Goal: Information Seeking & Learning: Find specific fact

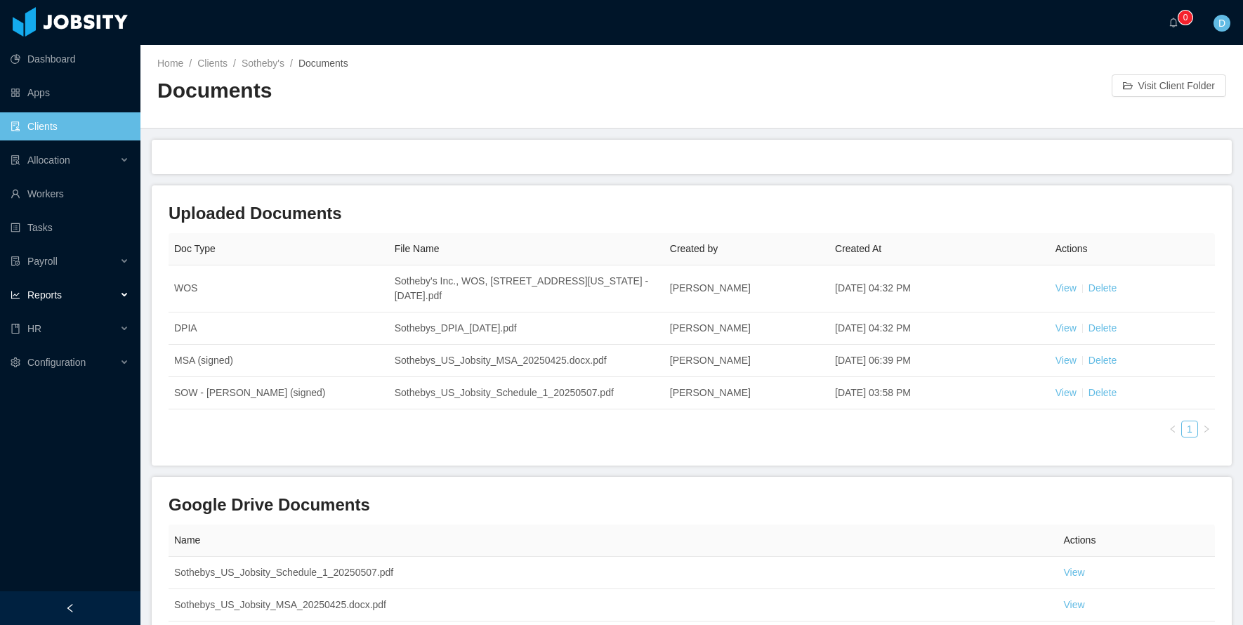
click at [119, 294] on div "Reports" at bounding box center [70, 295] width 140 height 28
click at [112, 324] on link "End Of Month" at bounding box center [75, 329] width 108 height 28
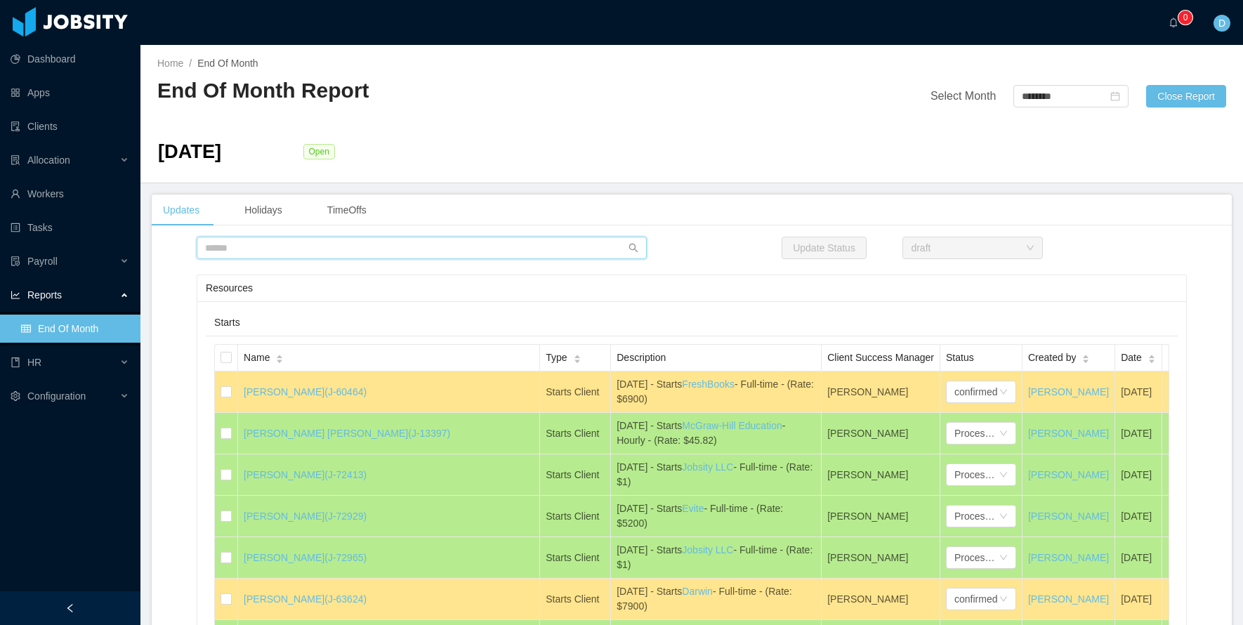
click at [261, 246] on input "text" at bounding box center [422, 248] width 450 height 22
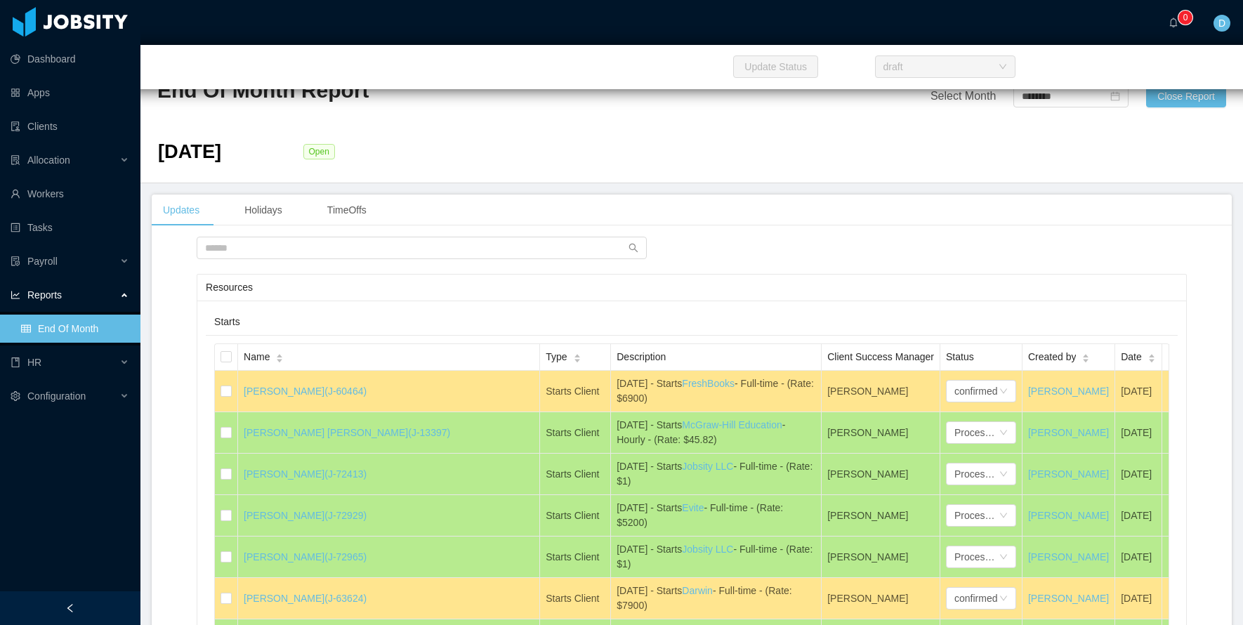
scroll to position [6839, 0]
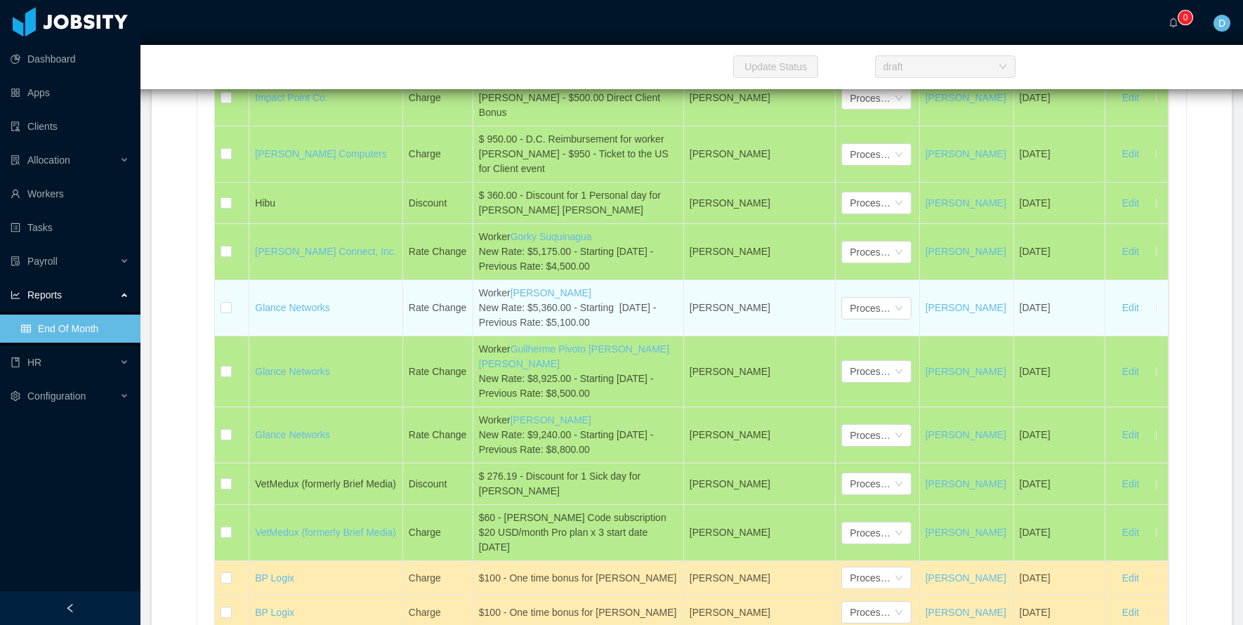
drag, startPoint x: 411, startPoint y: 313, endPoint x: 643, endPoint y: 325, distance: 232.1
click at [643, 325] on tr "Glance Networks Rate Change Worker [PERSON_NAME] New Rate: $5,360.00 - Starting…" at bounding box center [692, 308] width 954 height 56
copy tr "Rate Change Worker [PERSON_NAME] New Rate: $5,360.00 - Starting [DATE] - Previo…"
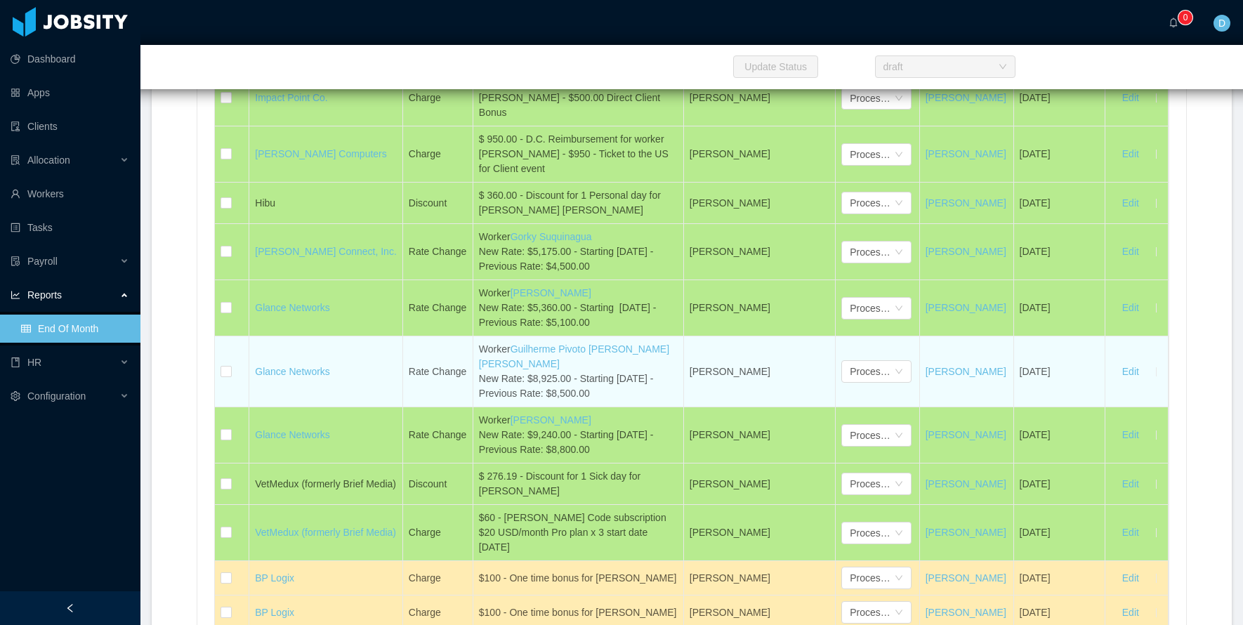
drag, startPoint x: 412, startPoint y: 366, endPoint x: 630, endPoint y: 381, distance: 218.3
click at [630, 381] on tr "Glance Networks Rate Change Worker Guilherme Pivoto [PERSON_NAME] [PERSON_NAME]…" at bounding box center [692, 371] width 954 height 71
copy tr "Rate Change Worker Guilherme Pivoto [PERSON_NAME] [PERSON_NAME] New Rate: $8,92…"
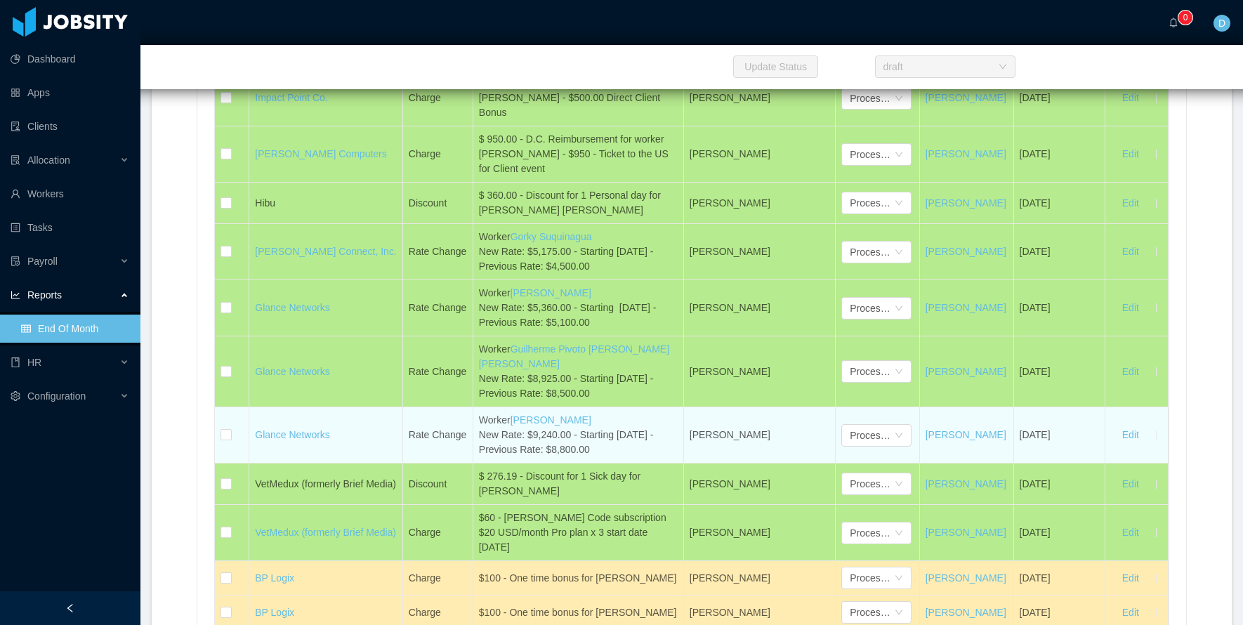
drag, startPoint x: 412, startPoint y: 419, endPoint x: 659, endPoint y: 440, distance: 247.5
click at [659, 440] on tr "Glance Networks Rate Change Worker [PERSON_NAME] New Rate: $9,240.00 - Starting…" at bounding box center [692, 435] width 954 height 56
copy tr "Rate Change Worker [PERSON_NAME] New Rate: $9,240.00 - Starting [DATE] - Previo…"
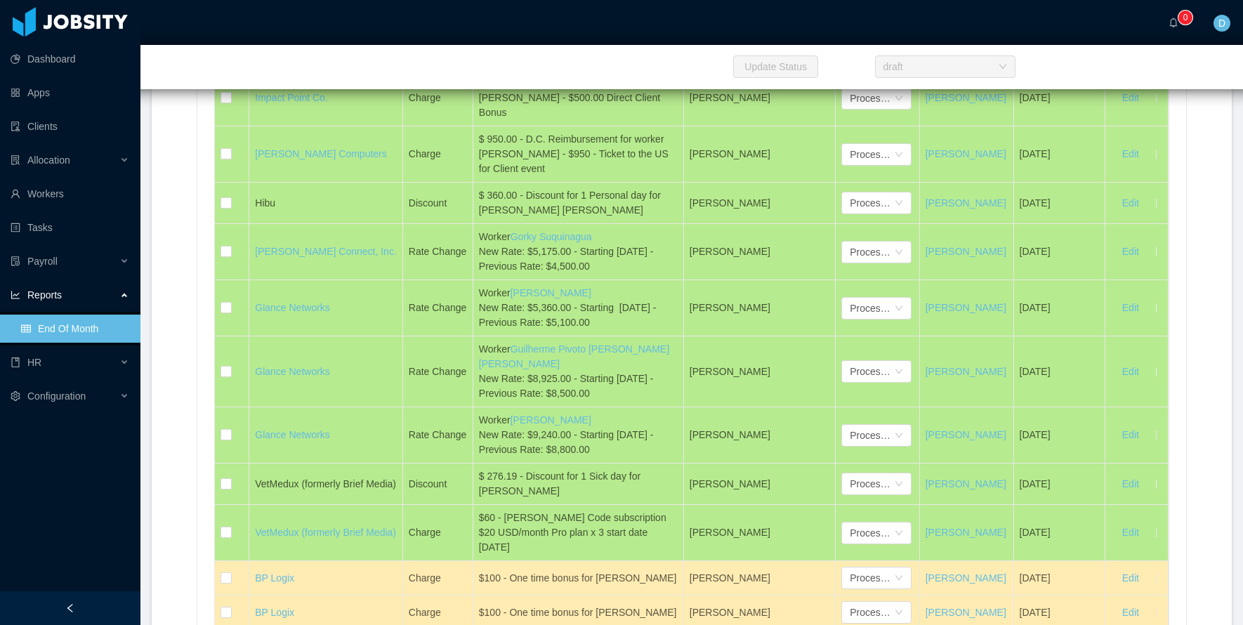
scroll to position [7576, 0]
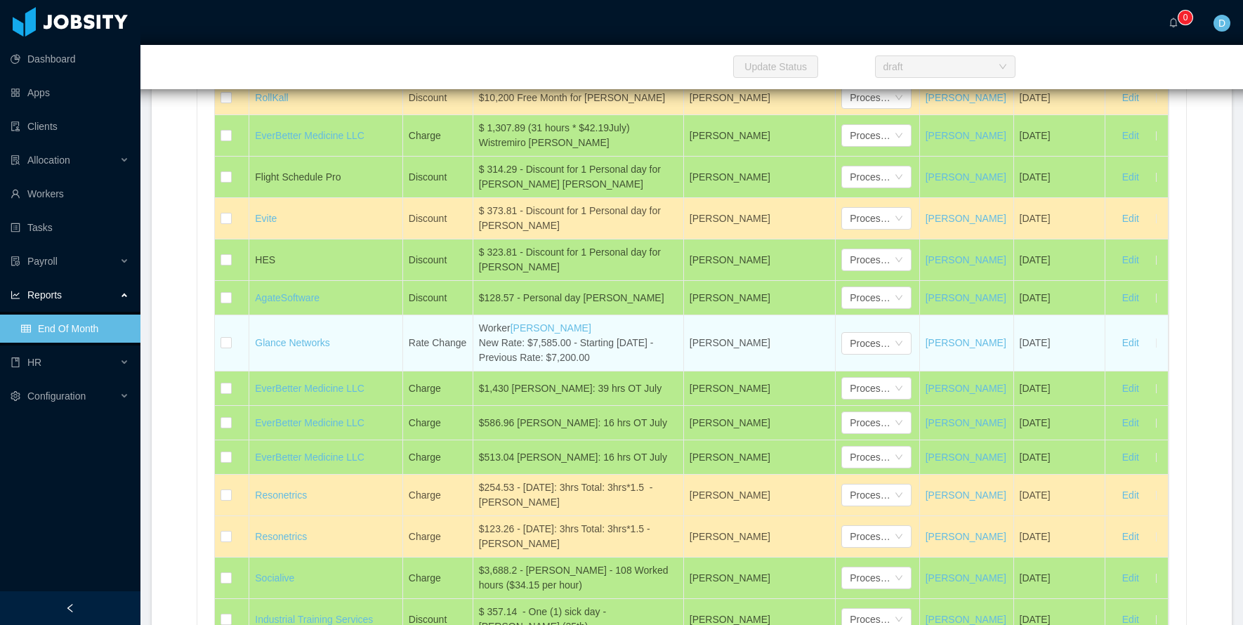
drag, startPoint x: 411, startPoint y: 313, endPoint x: 639, endPoint y: 332, distance: 229.1
click at [639, 332] on tr "Glance Networks Rate Change Worker [PERSON_NAME] New Rate: $7,585.00 - Starting…" at bounding box center [692, 343] width 954 height 56
copy tr "Rate Change Worker [PERSON_NAME] New Rate: $7,585.00 - Starting [DATE] - Previo…"
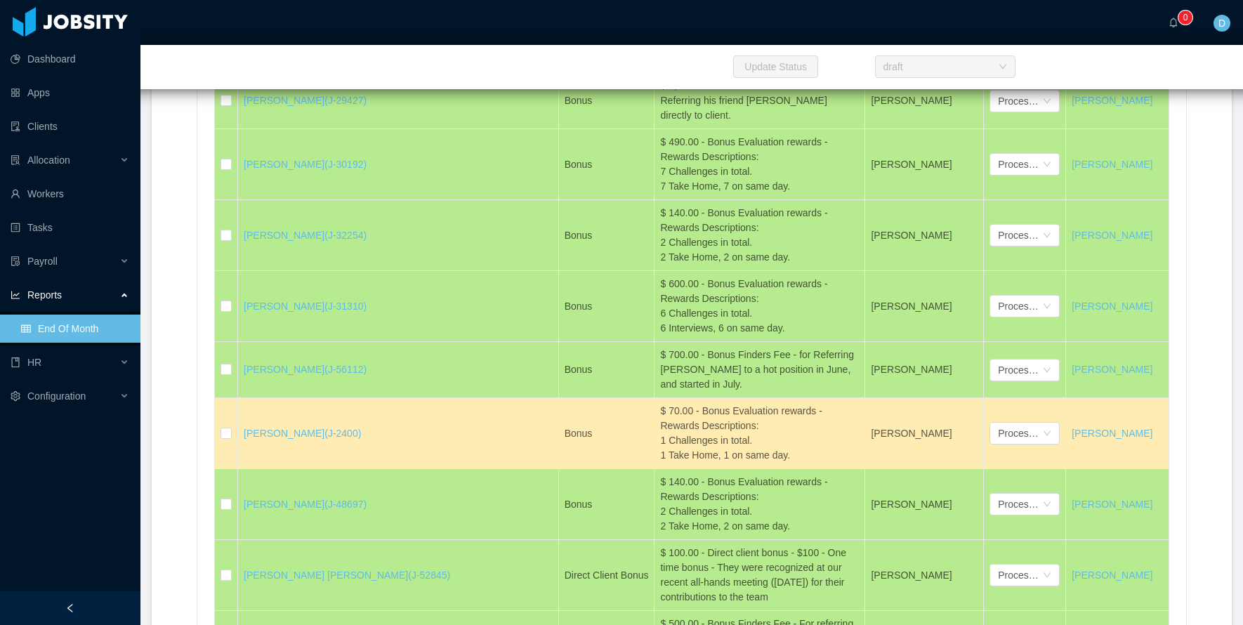
scroll to position [2715, 0]
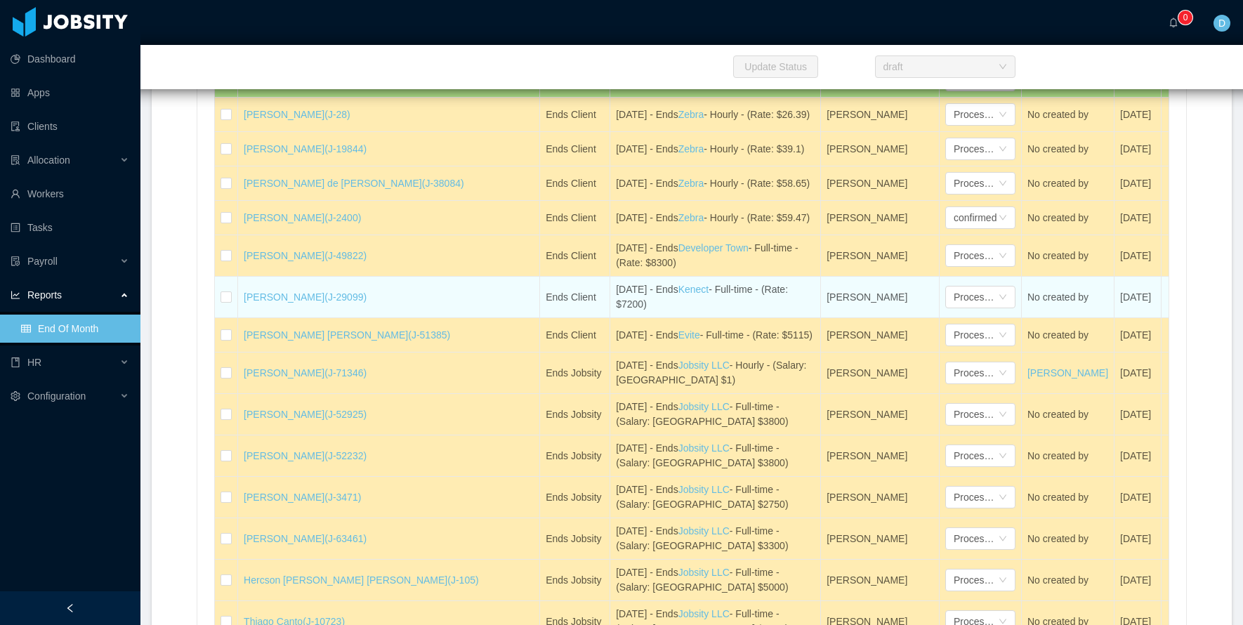
drag, startPoint x: 240, startPoint y: 322, endPoint x: 384, endPoint y: 322, distance: 143.3
click at [384, 318] on td "[PERSON_NAME] (J-29099)" at bounding box center [389, 297] width 302 height 41
copy link "[PERSON_NAME] (J-29099)"
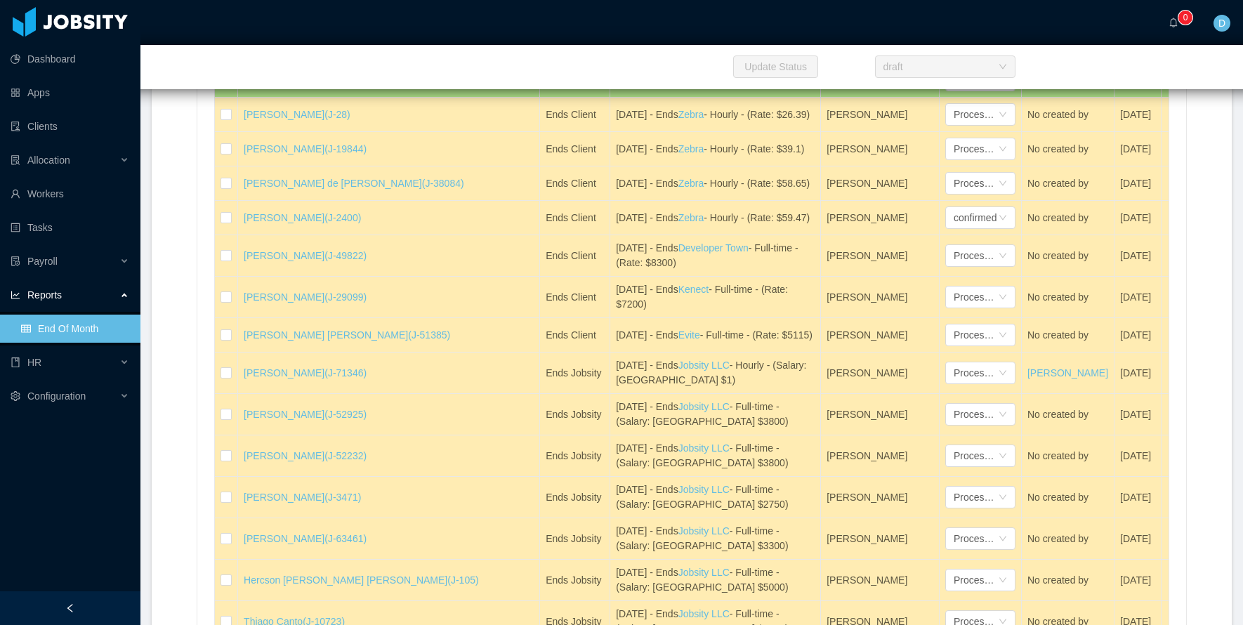
scroll to position [6307, 0]
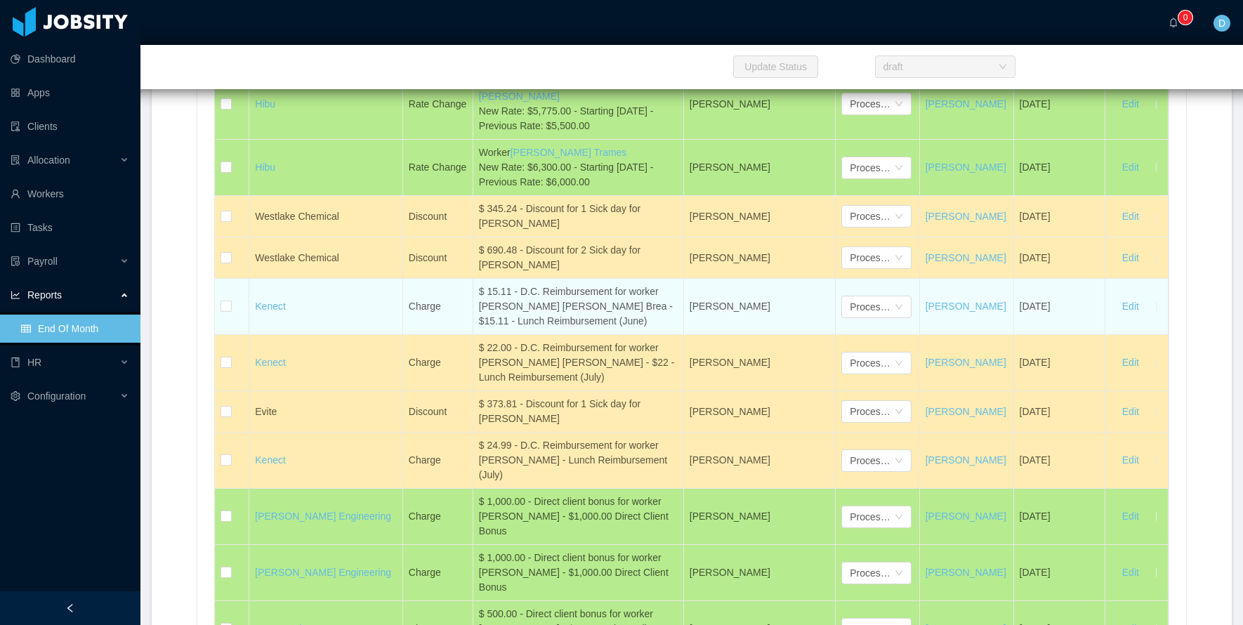
click at [410, 328] on td "Charge" at bounding box center [438, 307] width 70 height 56
drag, startPoint x: 482, startPoint y: 297, endPoint x: 663, endPoint y: 323, distance: 183.1
click at [663, 323] on div "$ 15.11 - D.C. Reimbursement for worker [PERSON_NAME] [PERSON_NAME] Brea - $15.…" at bounding box center [578, 307] width 199 height 44
copy div "$ 15.11 - D.C. Reimbursement for worker [PERSON_NAME] [PERSON_NAME] Brea - $15.…"
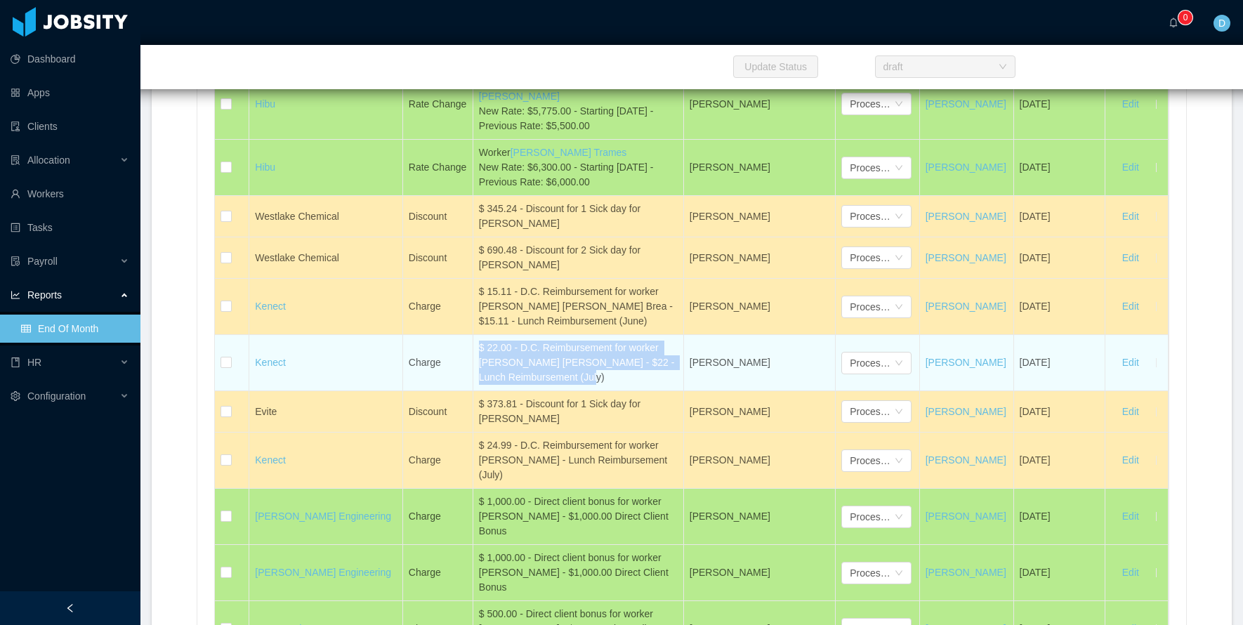
drag, startPoint x: 479, startPoint y: 355, endPoint x: 591, endPoint y: 379, distance: 114.1
click at [591, 379] on div "$ 22.00 - D.C. Reimbursement for worker [PERSON_NAME] [PERSON_NAME] - $22 - Lun…" at bounding box center [578, 363] width 199 height 44
copy div "$ 22.00 - D.C. Reimbursement for worker [PERSON_NAME] [PERSON_NAME] - $22 - Lun…"
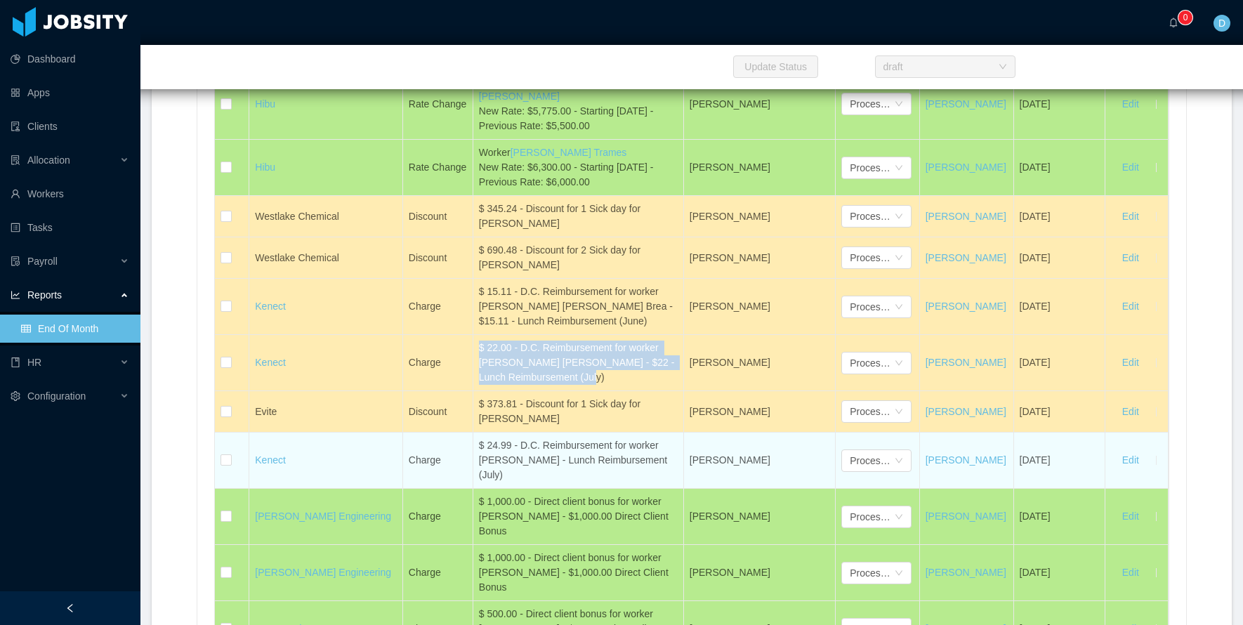
drag, startPoint x: 481, startPoint y: 447, endPoint x: 610, endPoint y: 478, distance: 132.1
click at [610, 478] on div "$ 24.99 - D.C. Reimbursement for worker [PERSON_NAME] - Lunch Reimbursement (Ju…" at bounding box center [578, 460] width 199 height 44
copy div "$ 24.99 - D.C. Reimbursement for worker [PERSON_NAME] - Lunch Reimbursement (Ju…"
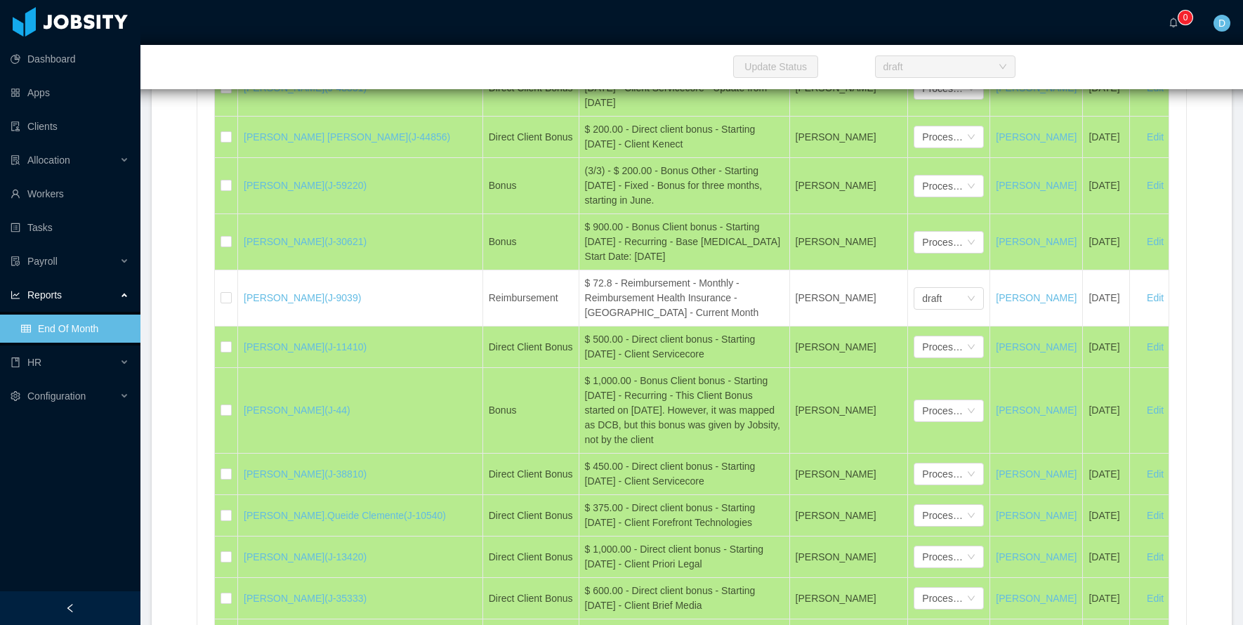
scroll to position [7294, 0]
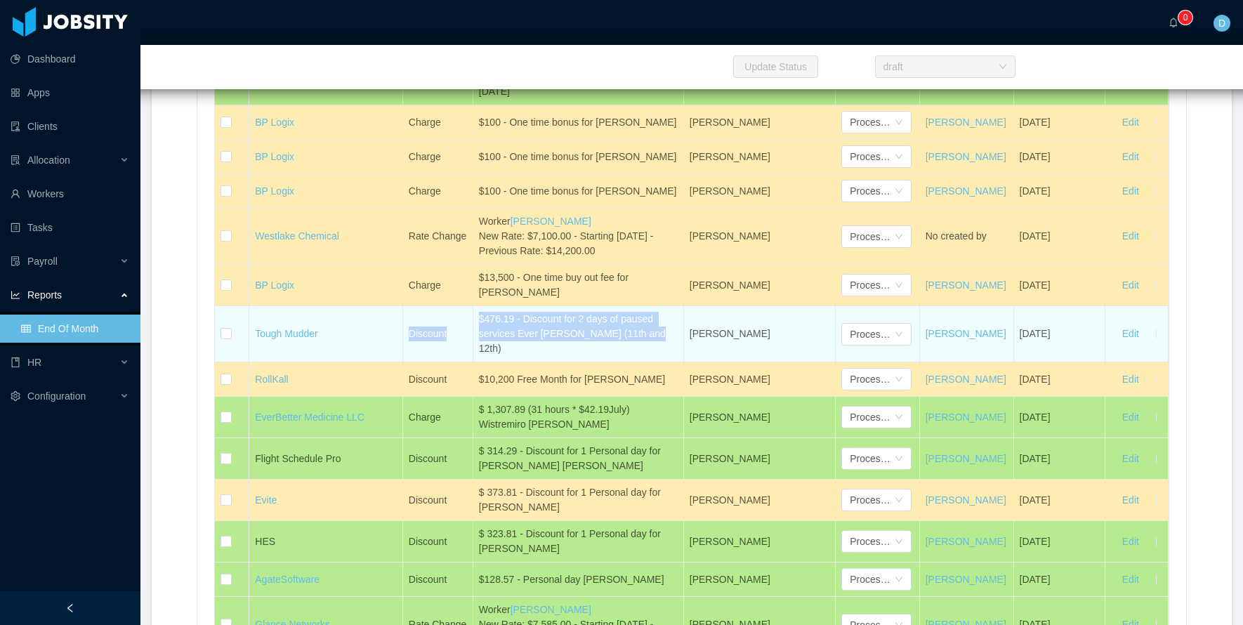
drag, startPoint x: 509, startPoint y: 308, endPoint x: 660, endPoint y: 325, distance: 151.4
click at [660, 325] on tr "Tough Mudder Discount $476.19 - Discount for 2 days of paused services Ever [PE…" at bounding box center [692, 334] width 954 height 56
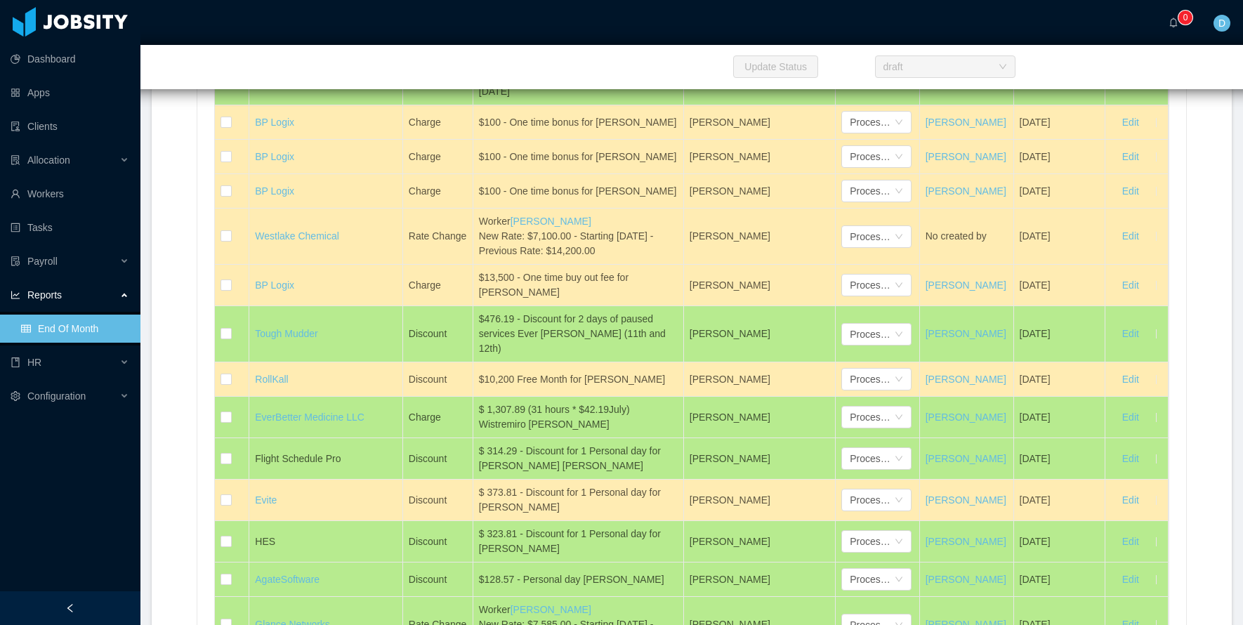
scroll to position [6782, 0]
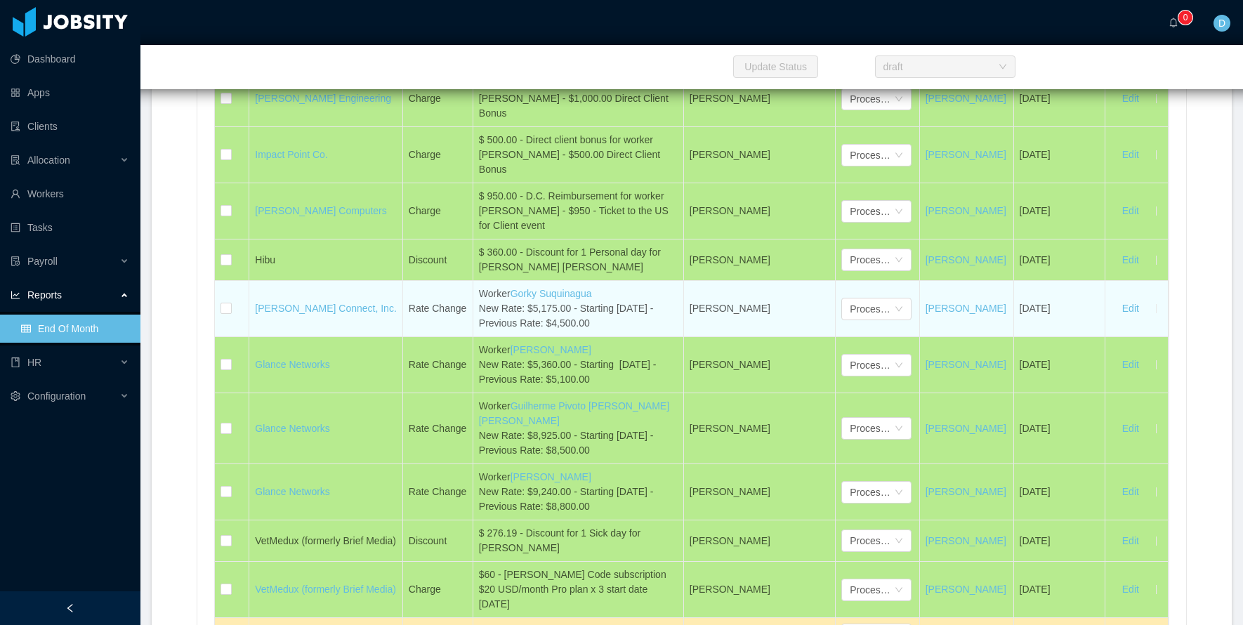
drag, startPoint x: 409, startPoint y: 310, endPoint x: 639, endPoint y: 327, distance: 231.0
click at [639, 327] on tr "[PERSON_NAME] Connect, Inc. Rate Change Worker Gorky Suquinagua New Rate: $5,17…" at bounding box center [692, 309] width 954 height 56
copy tr "Rate Change Worker Gorky Suquinagua New Rate: $5,175.00 - Starting [DATE] - Pre…"
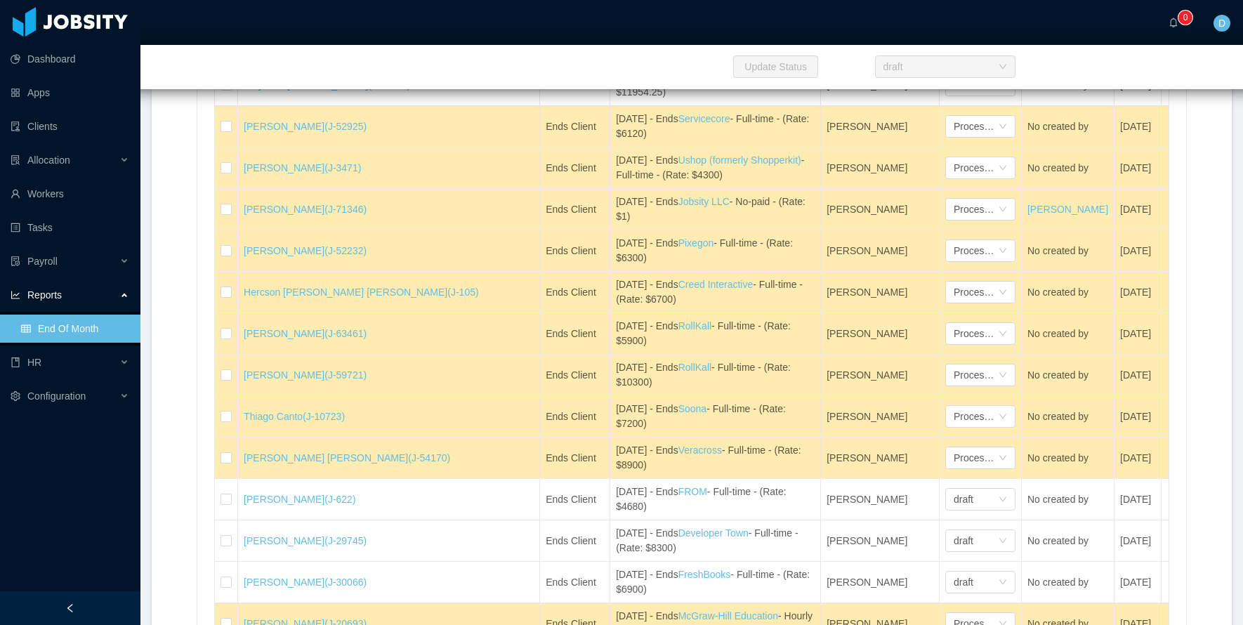
scroll to position [7332, 0]
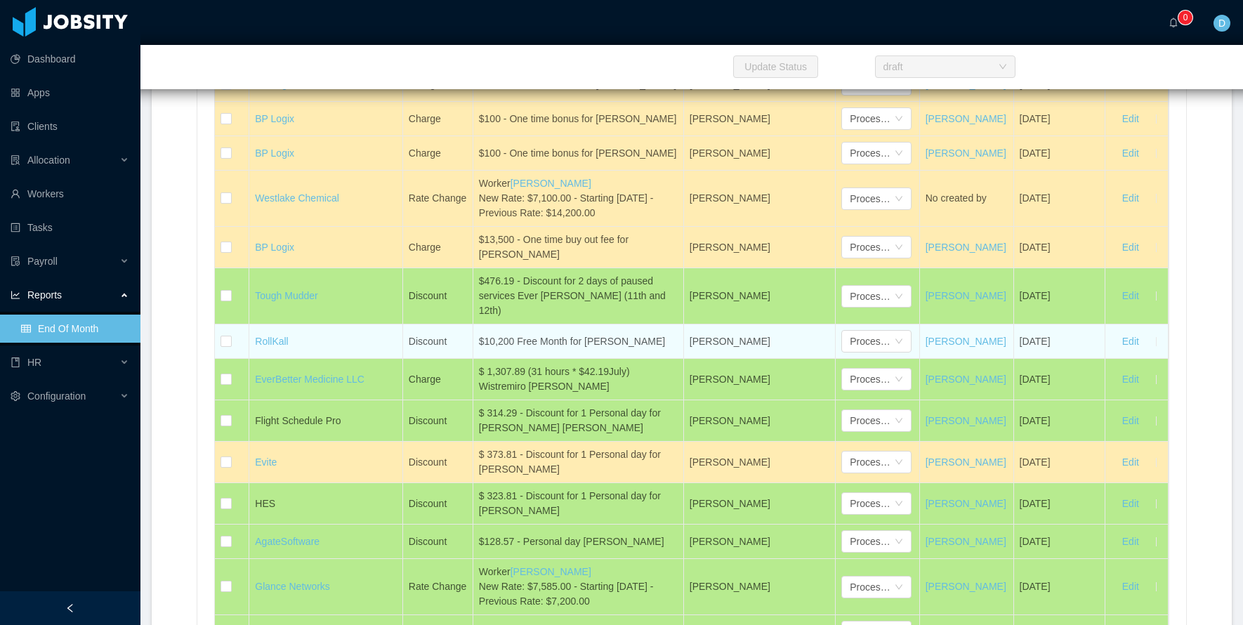
drag, startPoint x: 412, startPoint y: 311, endPoint x: 661, endPoint y: 316, distance: 249.4
click at [661, 325] on tr "RollKall Discount $10,200 Free Month for [PERSON_NAME] [PERSON_NAME] Processed …" at bounding box center [692, 342] width 954 height 34
copy tr "Discount $10,200 Free Month for [PERSON_NAME]"
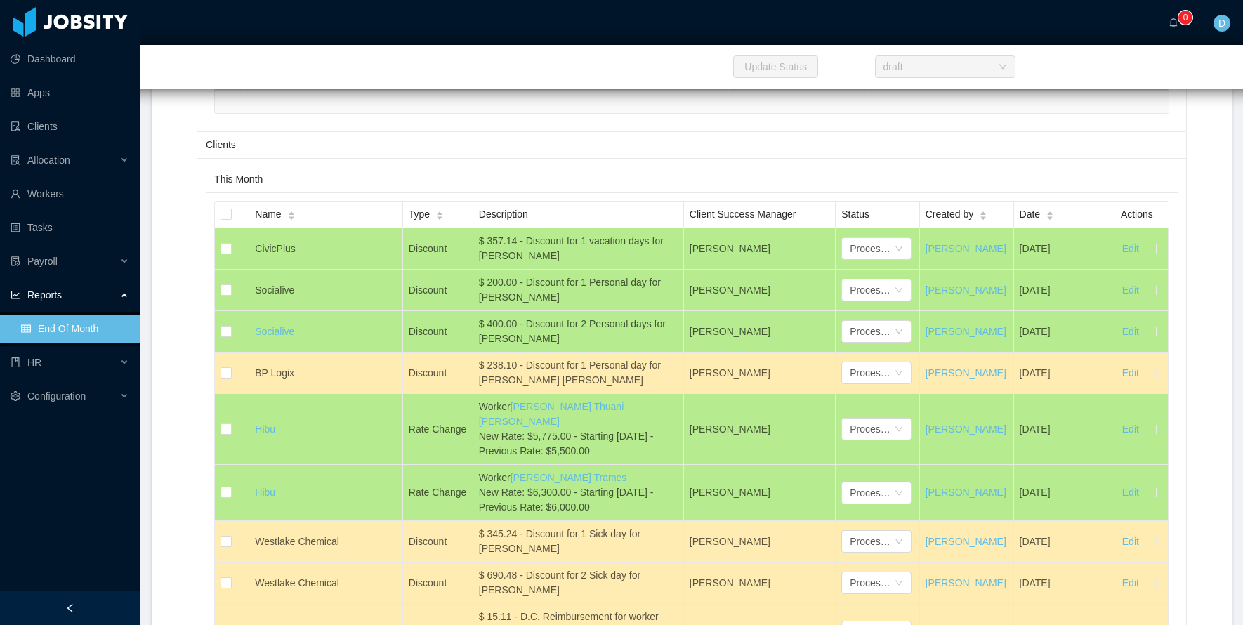
scroll to position [7809, 0]
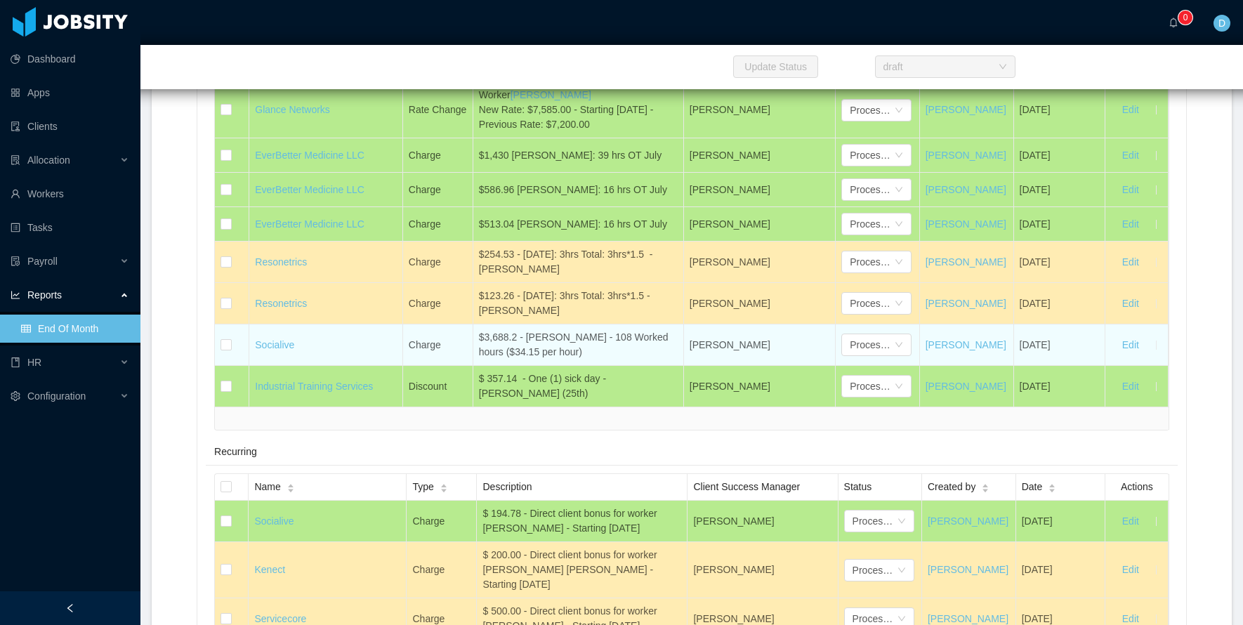
click at [542, 330] on div "$3,688.2 - [PERSON_NAME] - 108 Worked hours ($34.15 per hour)" at bounding box center [578, 345] width 199 height 30
drag, startPoint x: 481, startPoint y: 306, endPoint x: 591, endPoint y: 321, distance: 111.4
click at [591, 330] on div "$3,688.2 - [PERSON_NAME] - 108 Worked hours ($34.15 per hour)" at bounding box center [578, 345] width 199 height 30
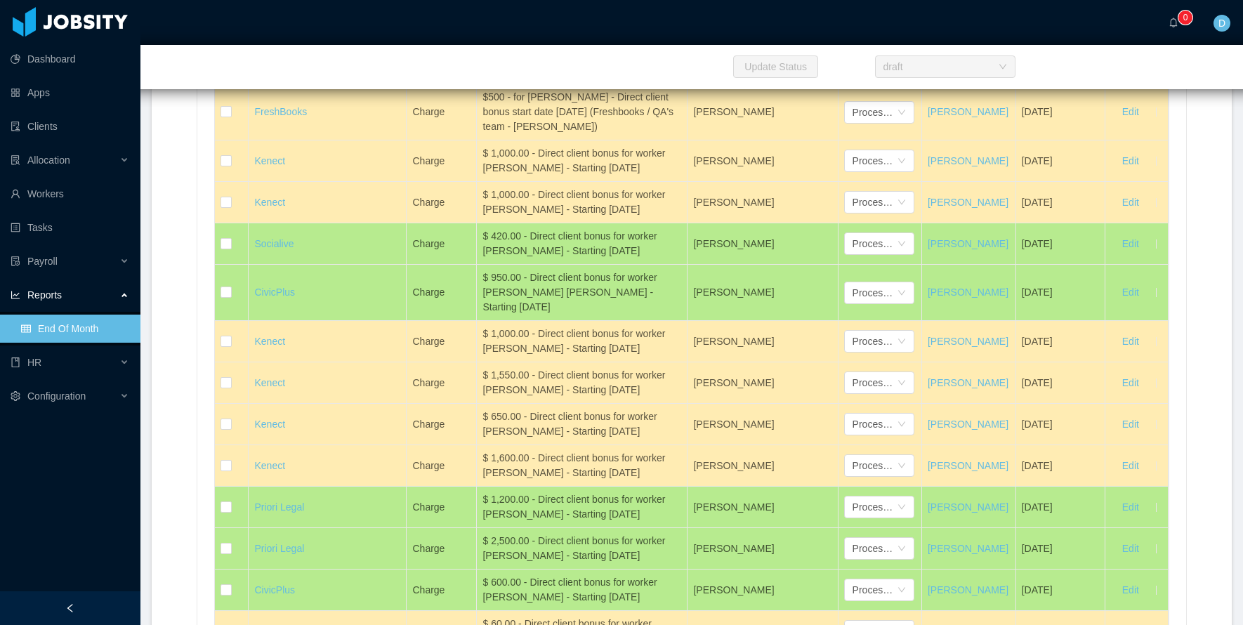
scroll to position [7984, 0]
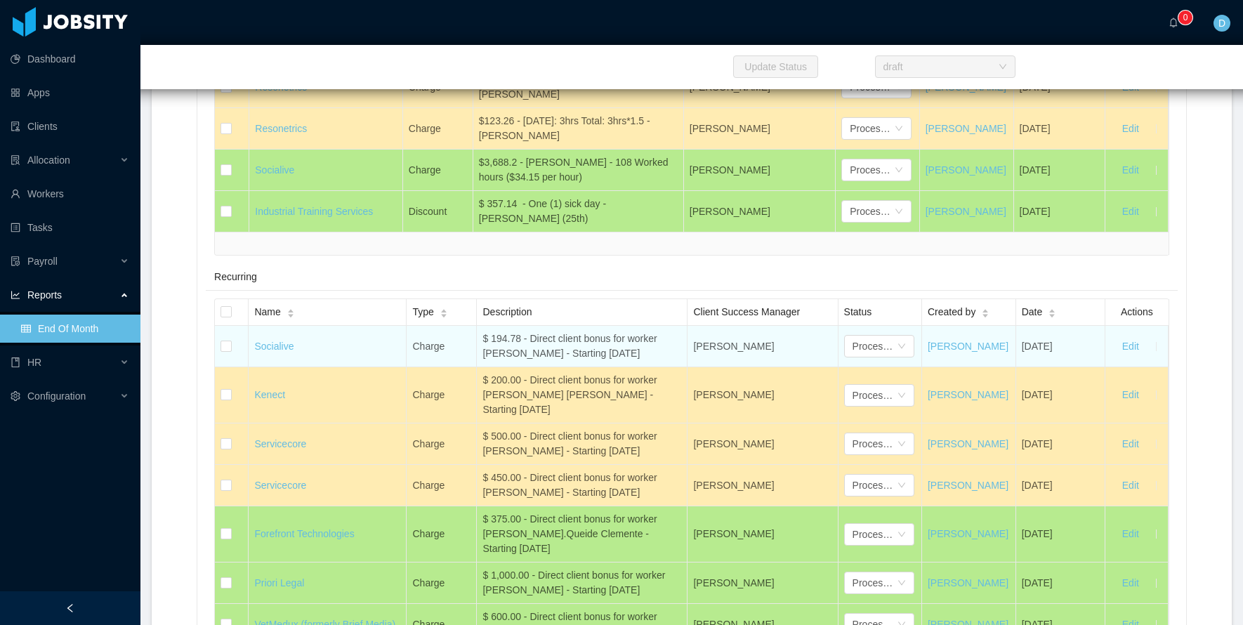
drag, startPoint x: 473, startPoint y: 305, endPoint x: 660, endPoint y: 320, distance: 186.7
click at [660, 326] on td "$ 194.78 - Direct client bonus for worker [PERSON_NAME] - Starting [DATE]" at bounding box center [582, 346] width 211 height 41
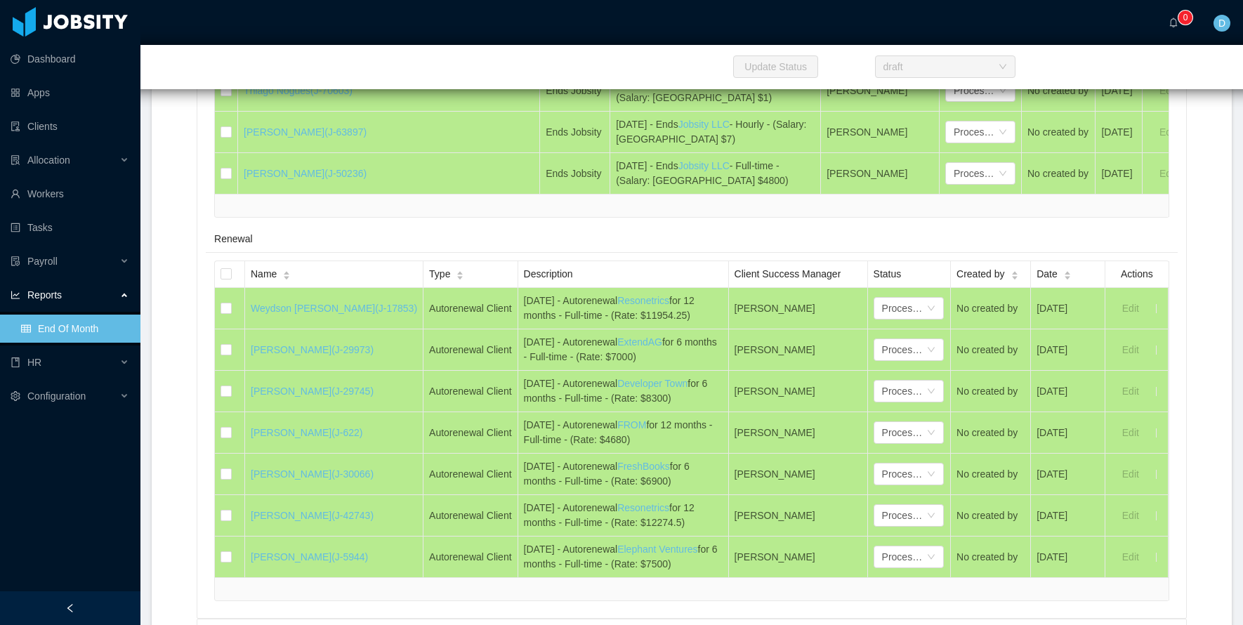
scroll to position [7727, 0]
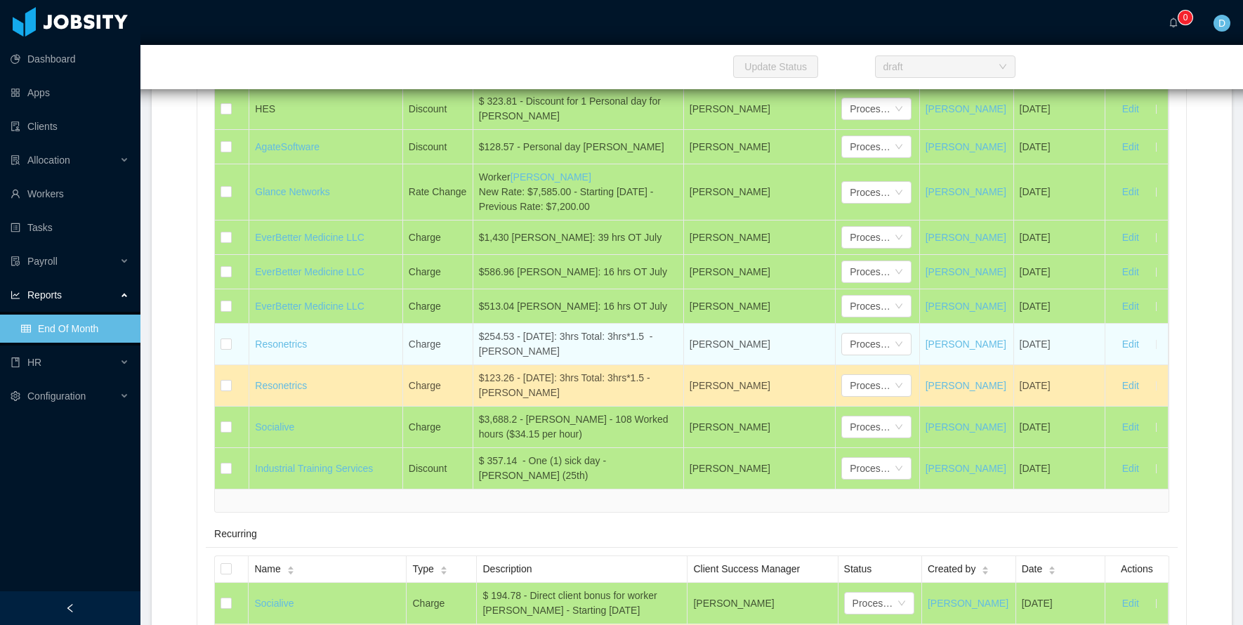
drag, startPoint x: 411, startPoint y: 309, endPoint x: 560, endPoint y: 324, distance: 149.7
click at [560, 324] on tr "Resonetrics Charge $254.53 - [DATE]: 3hrs Total: 3hrs*1.5 - [PERSON_NAME] [PERS…" at bounding box center [692, 344] width 954 height 41
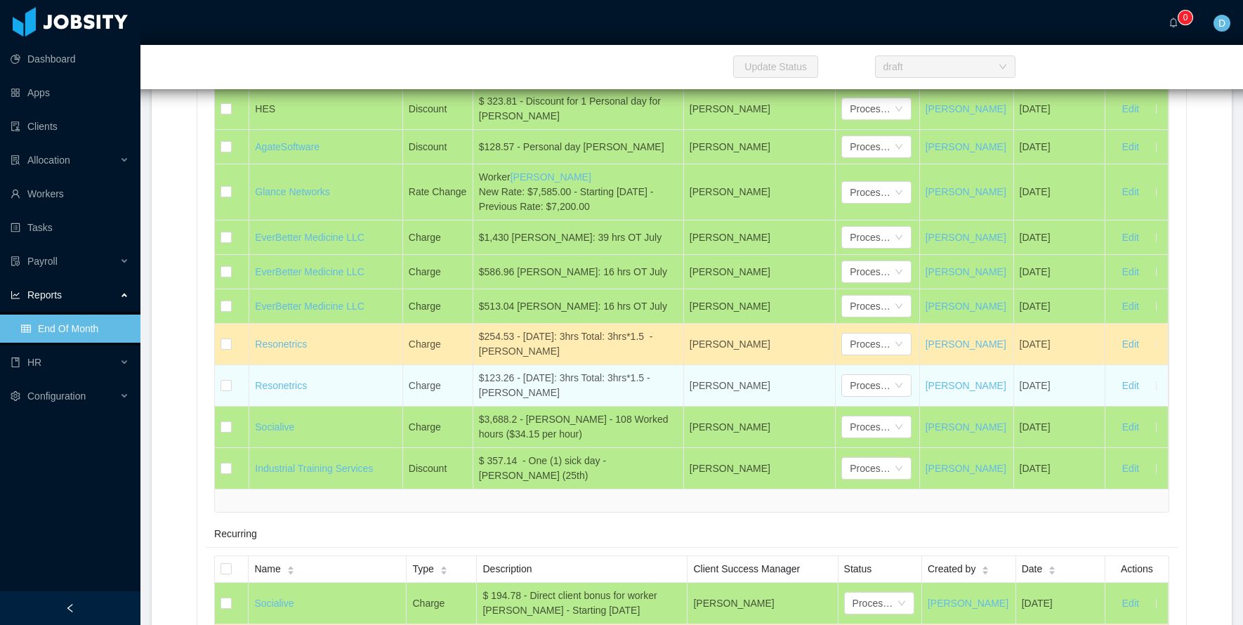
click at [563, 371] on div "$123.26 - [DATE]: 3hrs Total: 3hrs*1.5 - [PERSON_NAME]" at bounding box center [578, 386] width 199 height 30
drag, startPoint x: 412, startPoint y: 354, endPoint x: 578, endPoint y: 356, distance: 166.5
click at [578, 365] on tr "Resonetrics Charge $123.26 - [DATE]: 3hrs Total: 3hrs*1.5 - [PERSON_NAME] [PERS…" at bounding box center [692, 385] width 954 height 41
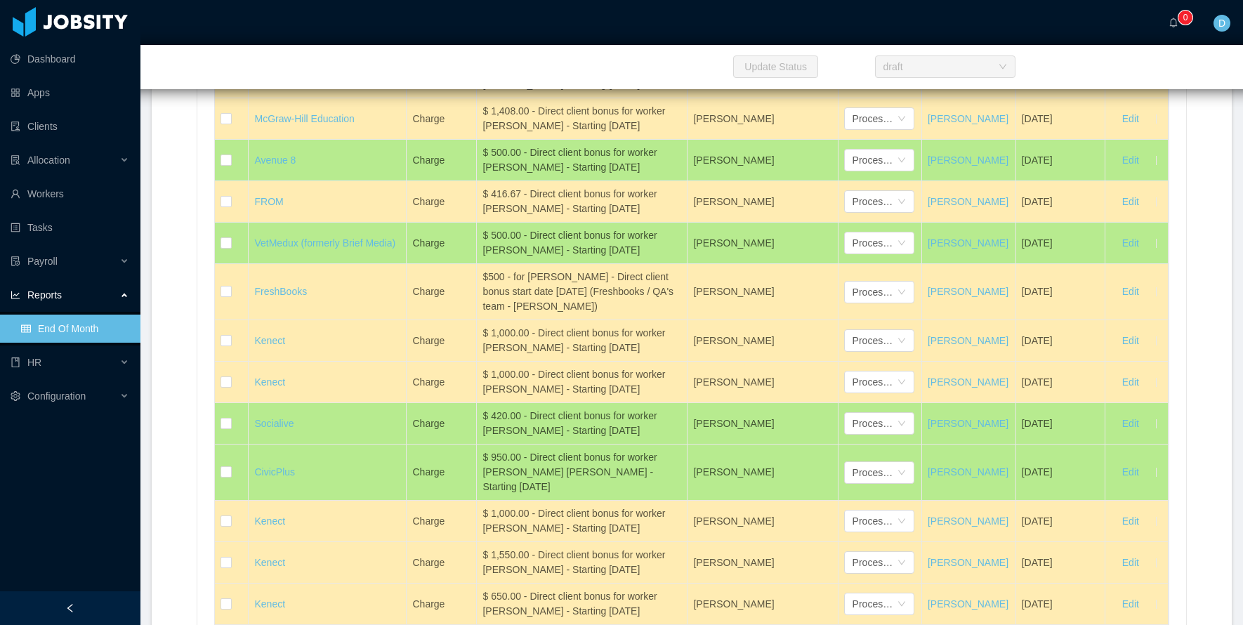
scroll to position [6997, 0]
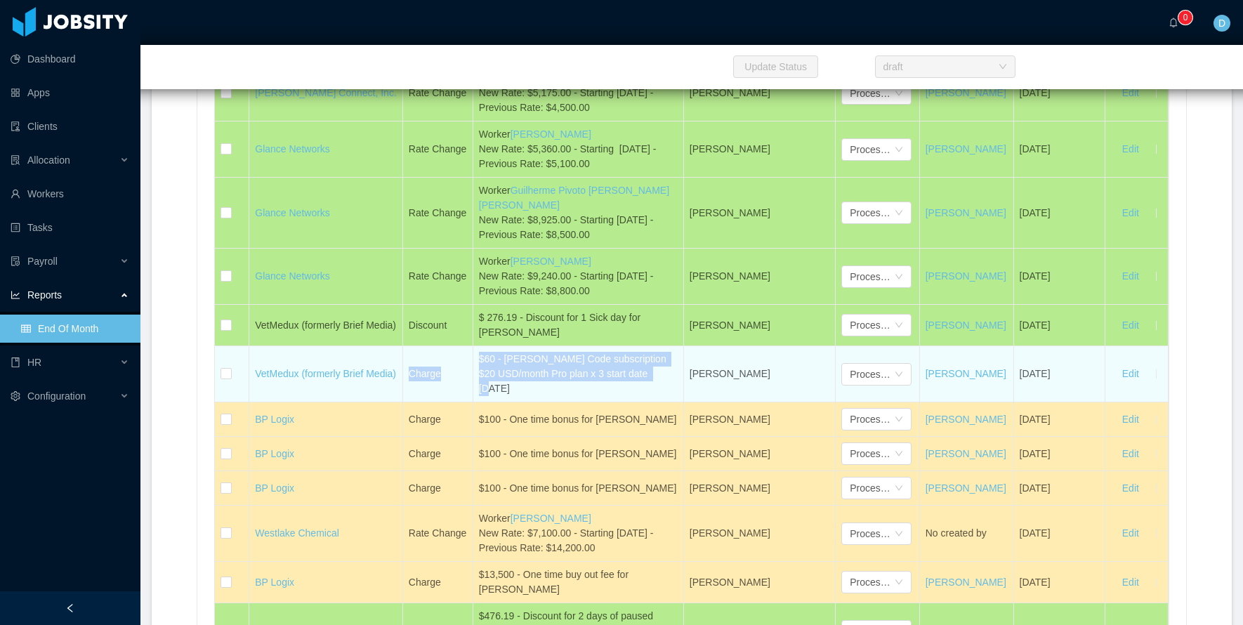
drag, startPoint x: 411, startPoint y: 362, endPoint x: 532, endPoint y: 374, distance: 121.4
click at [532, 374] on tr "VetMedux (formerly Brief Media) Charge $60 - [PERSON_NAME] Code subscription $2…" at bounding box center [692, 374] width 954 height 56
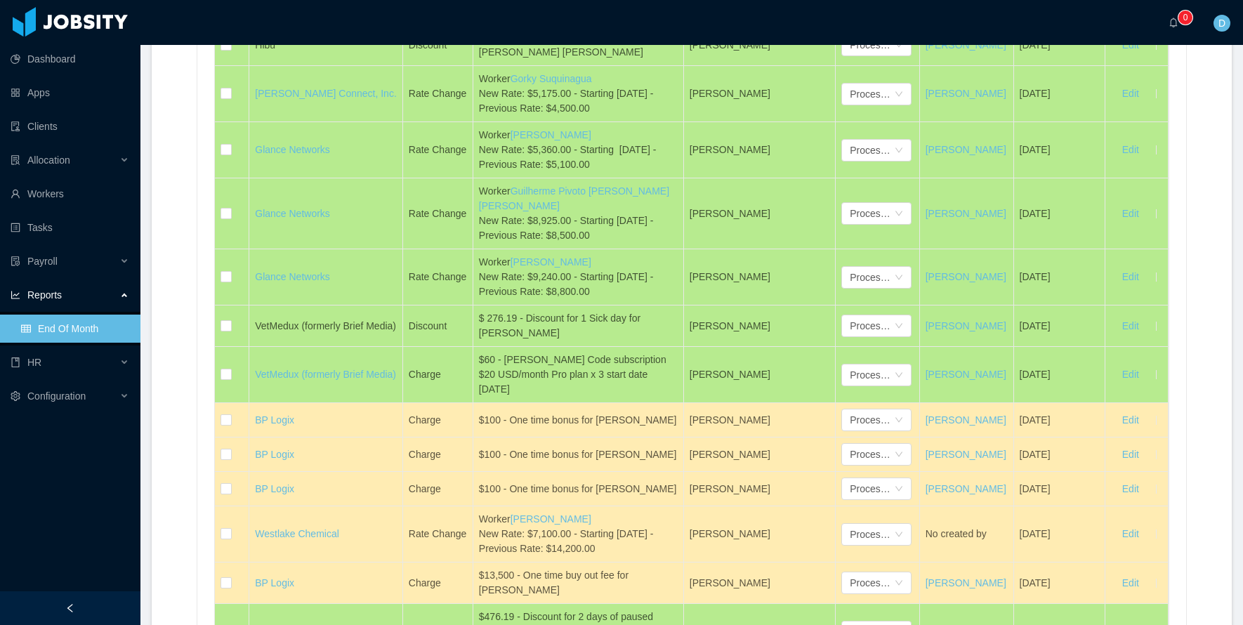
scroll to position [69, 0]
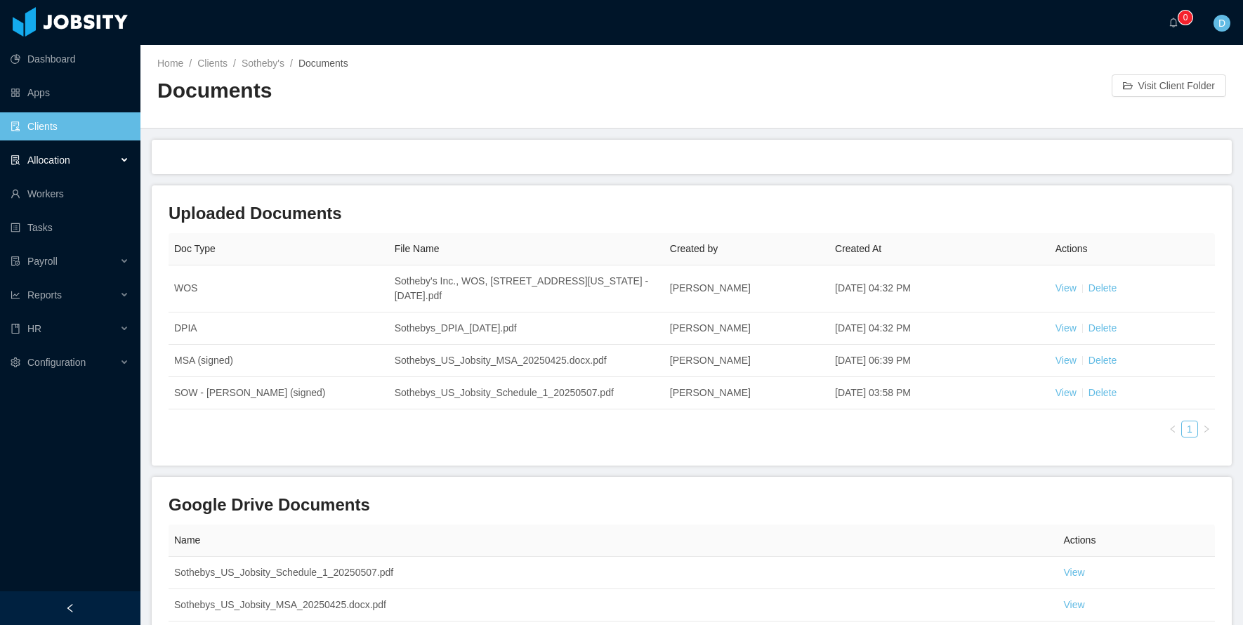
click at [121, 162] on div "Allocation" at bounding box center [70, 160] width 140 height 28
click at [110, 196] on link "Allocated Workers" at bounding box center [75, 194] width 108 height 28
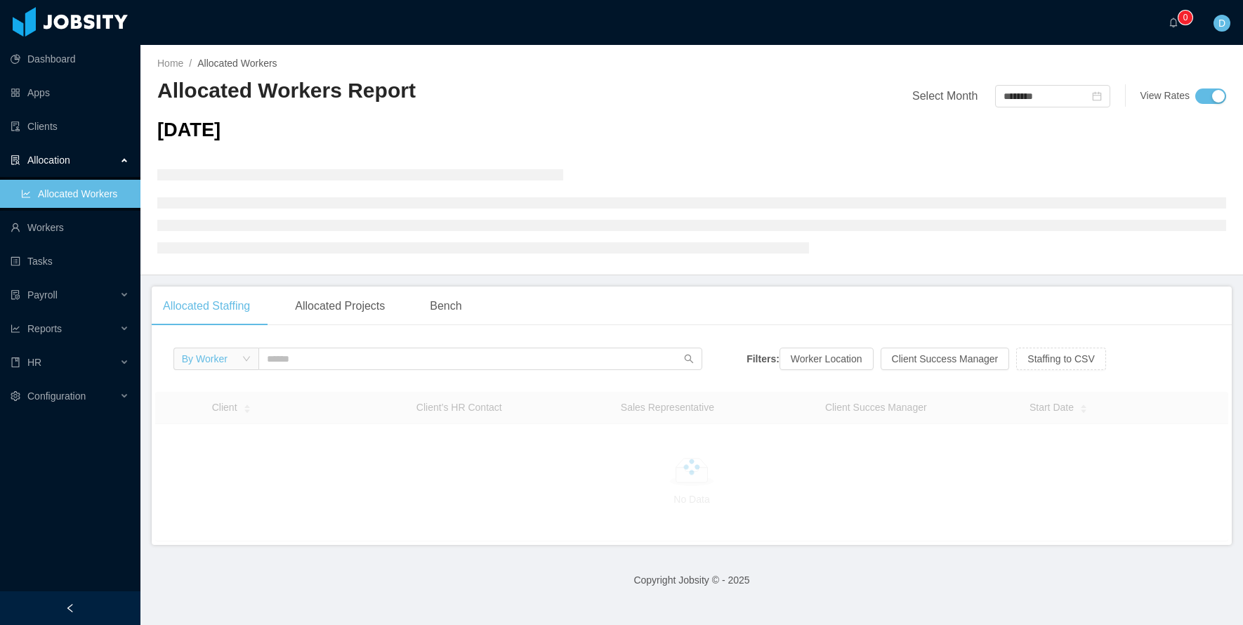
click at [245, 364] on div "By Worker" at bounding box center [217, 359] width 86 height 22
click at [237, 410] on li "By Client" at bounding box center [216, 408] width 84 height 22
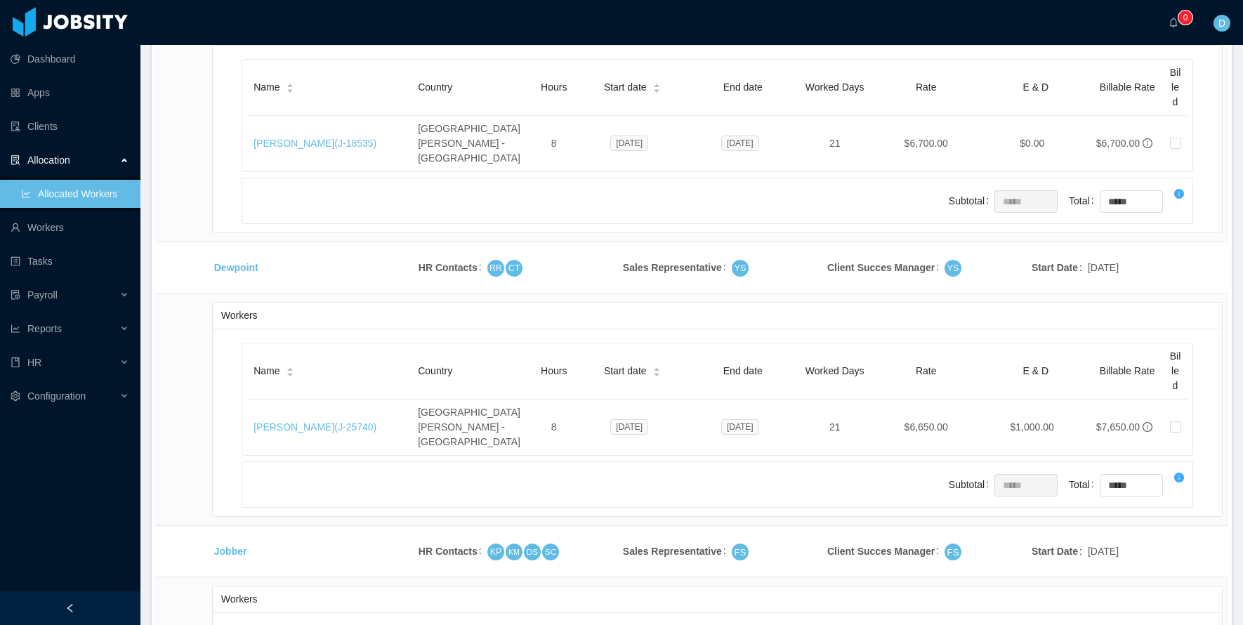
scroll to position [24278, 0]
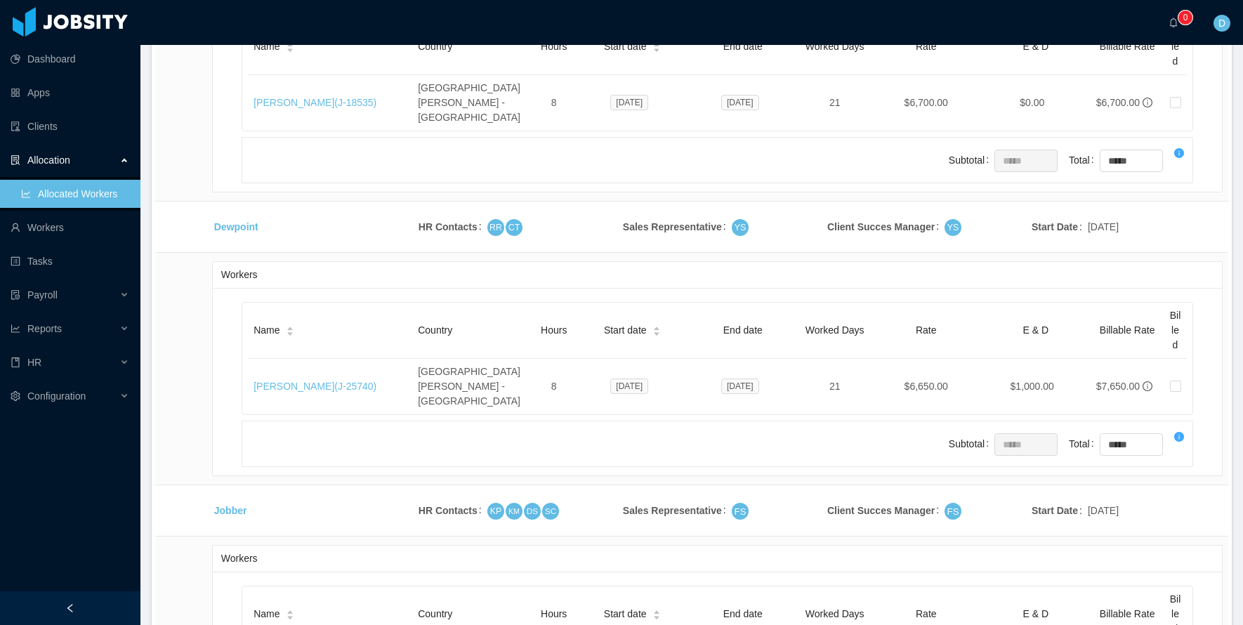
click at [1173, 519] on li "500 / page" at bounding box center [1189, 521] width 65 height 22
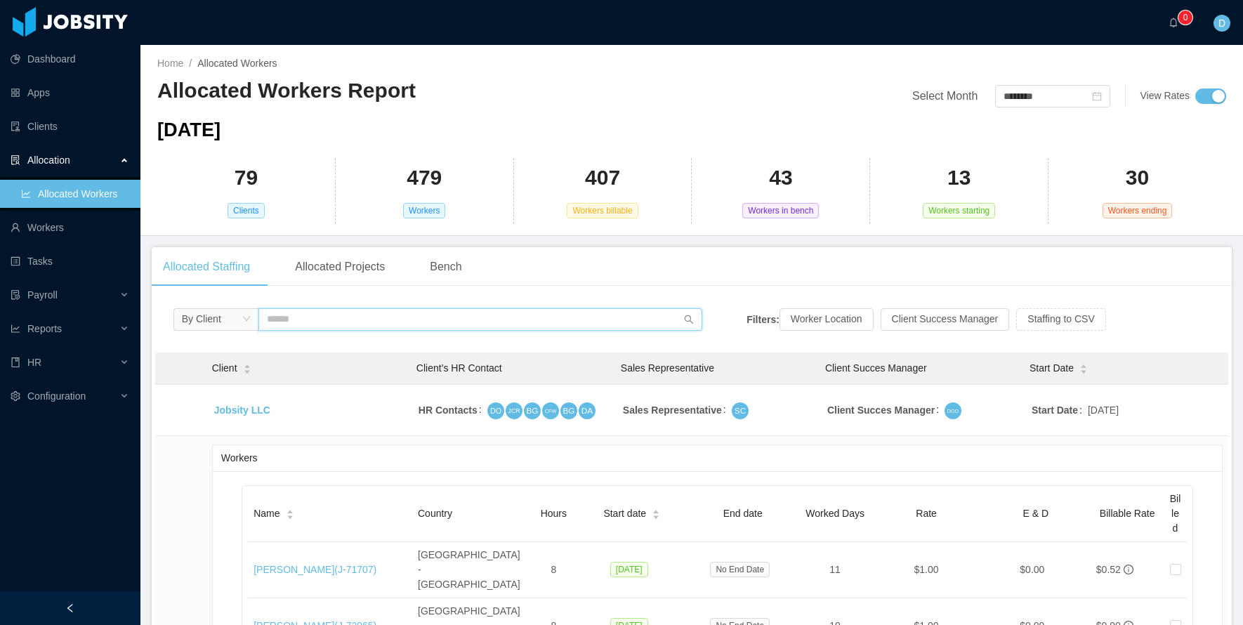
click at [298, 322] on input "text" at bounding box center [481, 319] width 445 height 22
paste input "********"
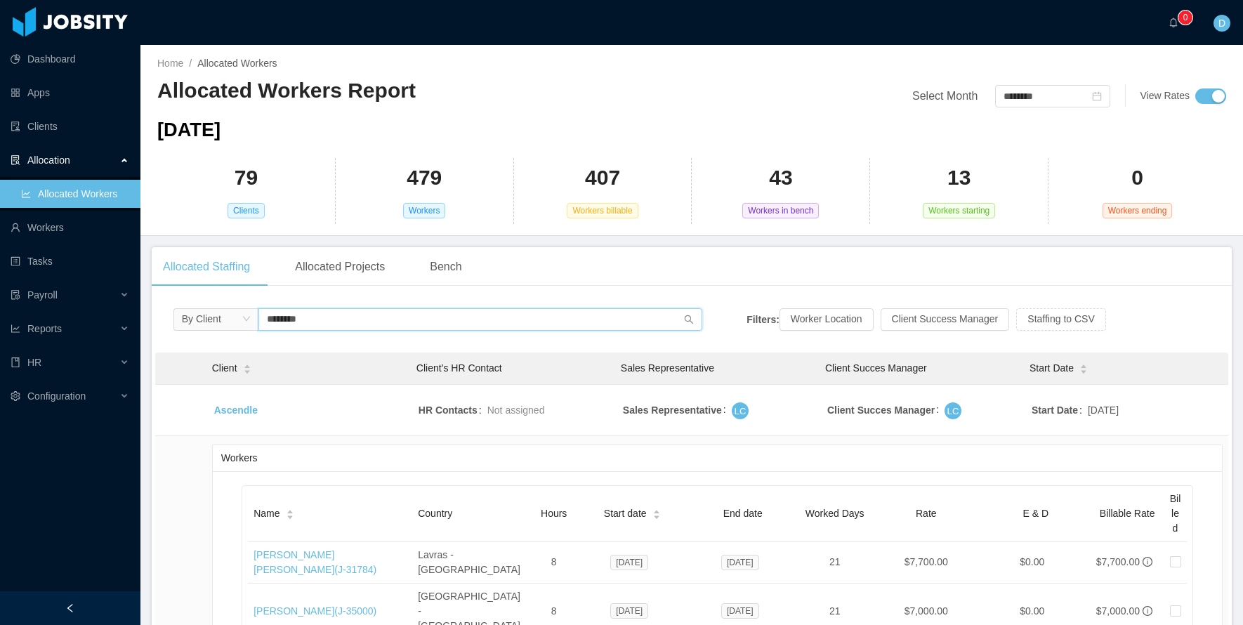
scroll to position [154, 0]
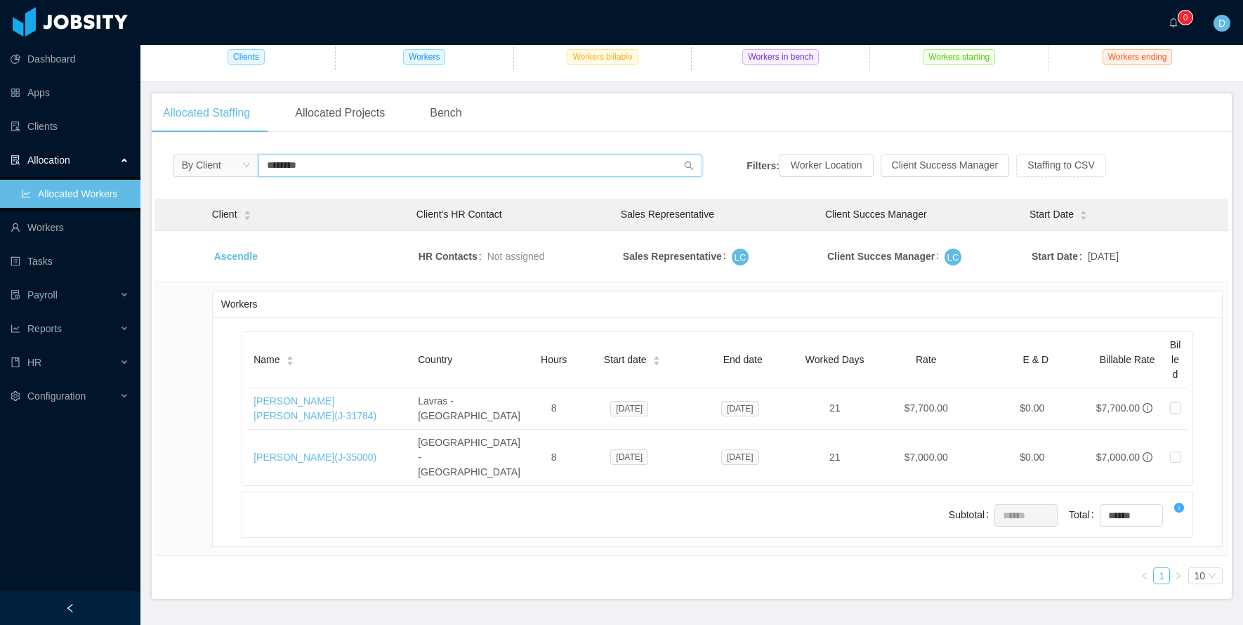
drag, startPoint x: 313, startPoint y: 166, endPoint x: 86, endPoint y: 155, distance: 226.5
click at [86, 155] on section "Dashboard Apps Clients Allocation Allocated Workers Workers Tasks Payroll Repor…" at bounding box center [621, 312] width 1243 height 625
paste input "text"
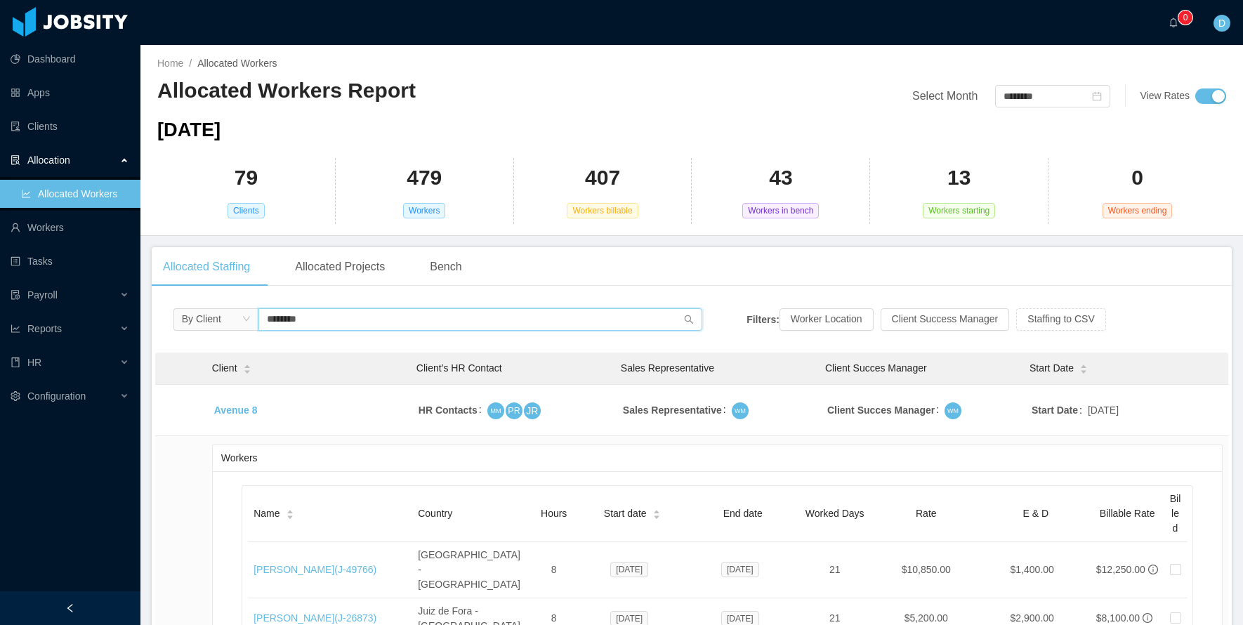
scroll to position [154, 0]
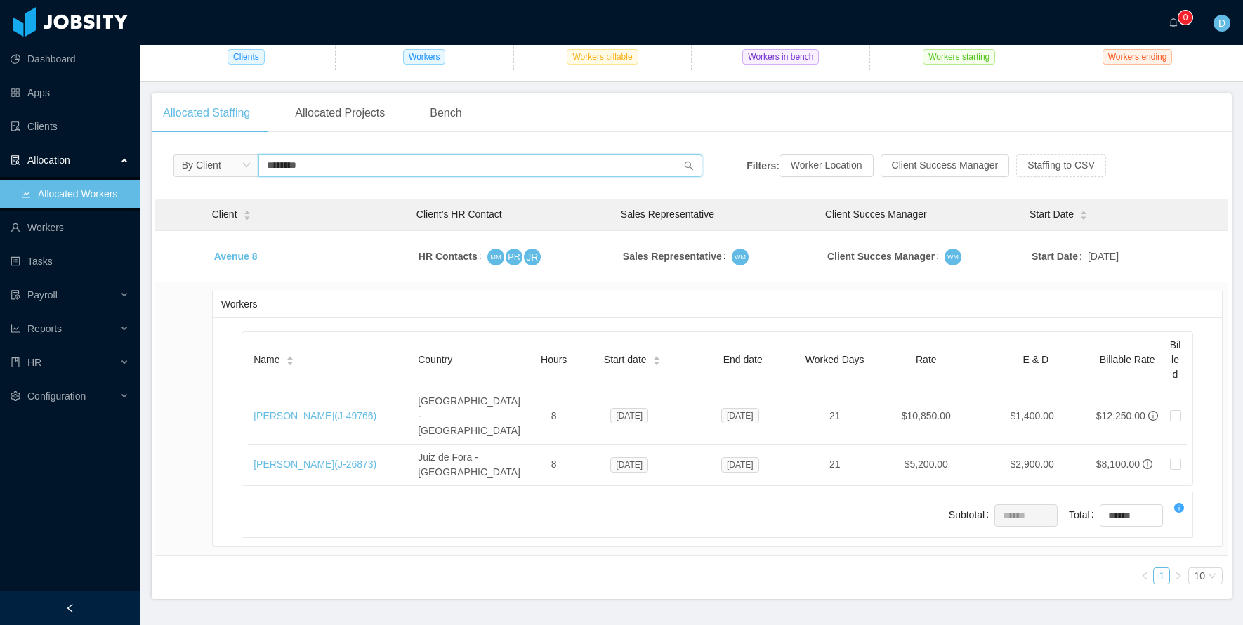
drag, startPoint x: 327, startPoint y: 163, endPoint x: 105, endPoint y: 164, distance: 222.0
click at [105, 164] on section "Dashboard Apps Clients Allocation Allocated Workers Workers Tasks Payroll Repor…" at bounding box center [621, 312] width 1243 height 625
paste input "*"
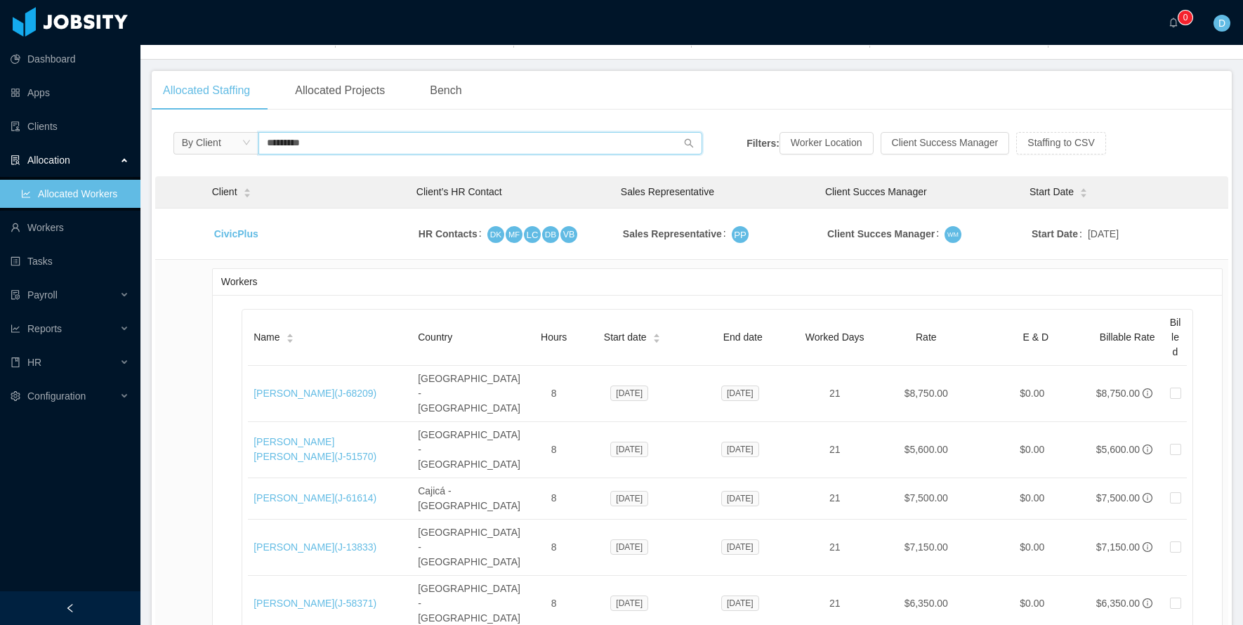
scroll to position [166, 0]
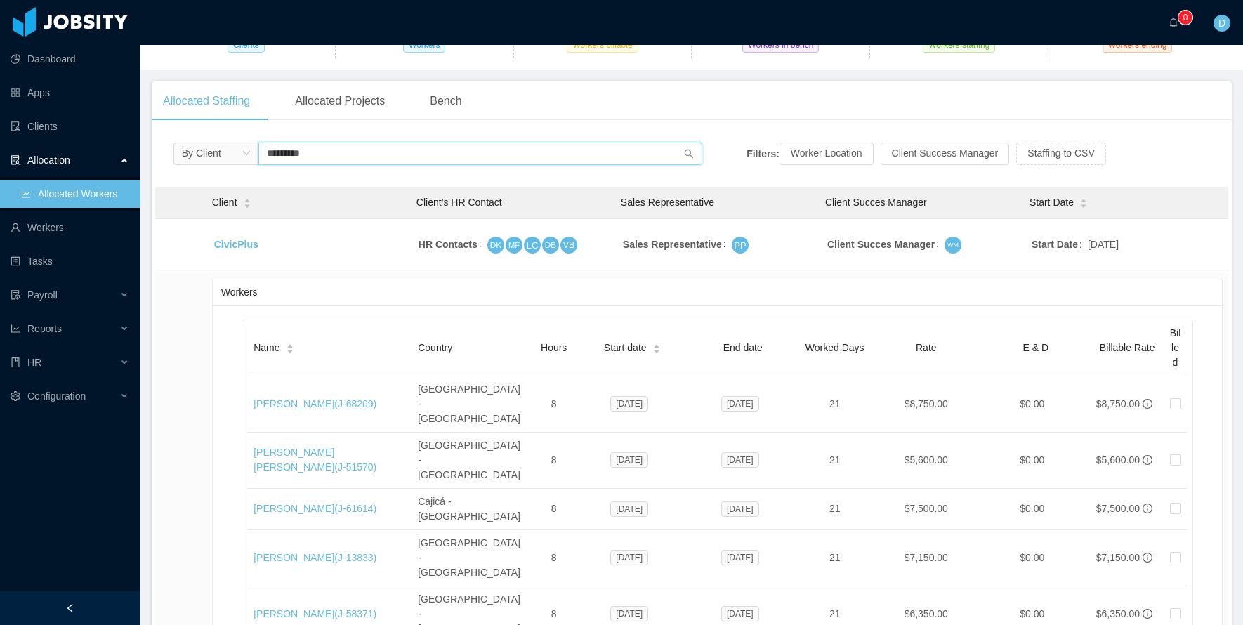
drag, startPoint x: 339, startPoint y: 154, endPoint x: 104, endPoint y: 153, distance: 235.3
click at [104, 153] on section "Dashboard Apps Clients Allocation Allocated Workers Workers Tasks Payroll Repor…" at bounding box center [621, 312] width 1243 height 625
paste input "*****"
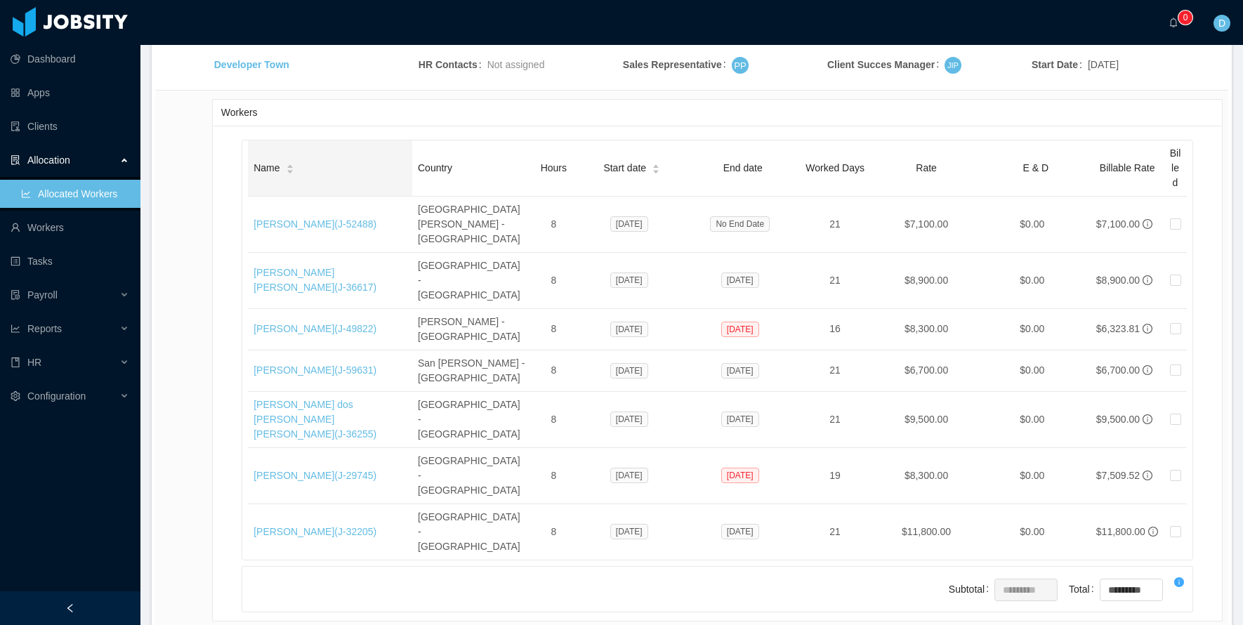
scroll to position [150, 0]
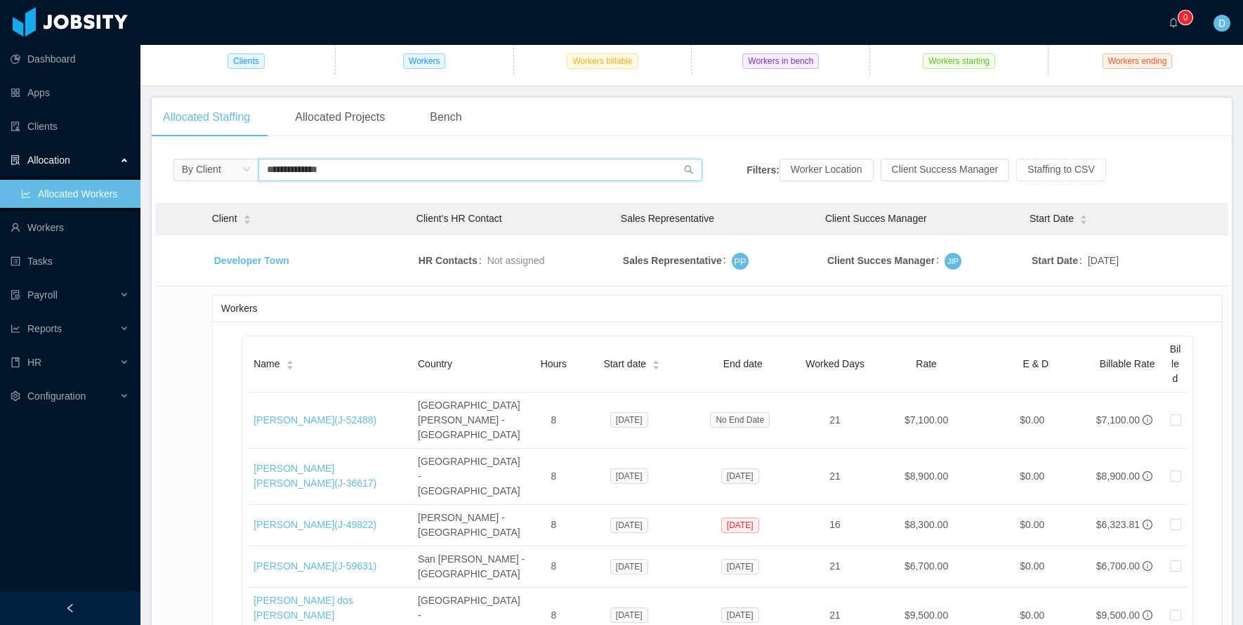
drag, startPoint x: 345, startPoint y: 164, endPoint x: 86, endPoint y: 157, distance: 258.6
click at [86, 157] on section "**********" at bounding box center [621, 312] width 1243 height 625
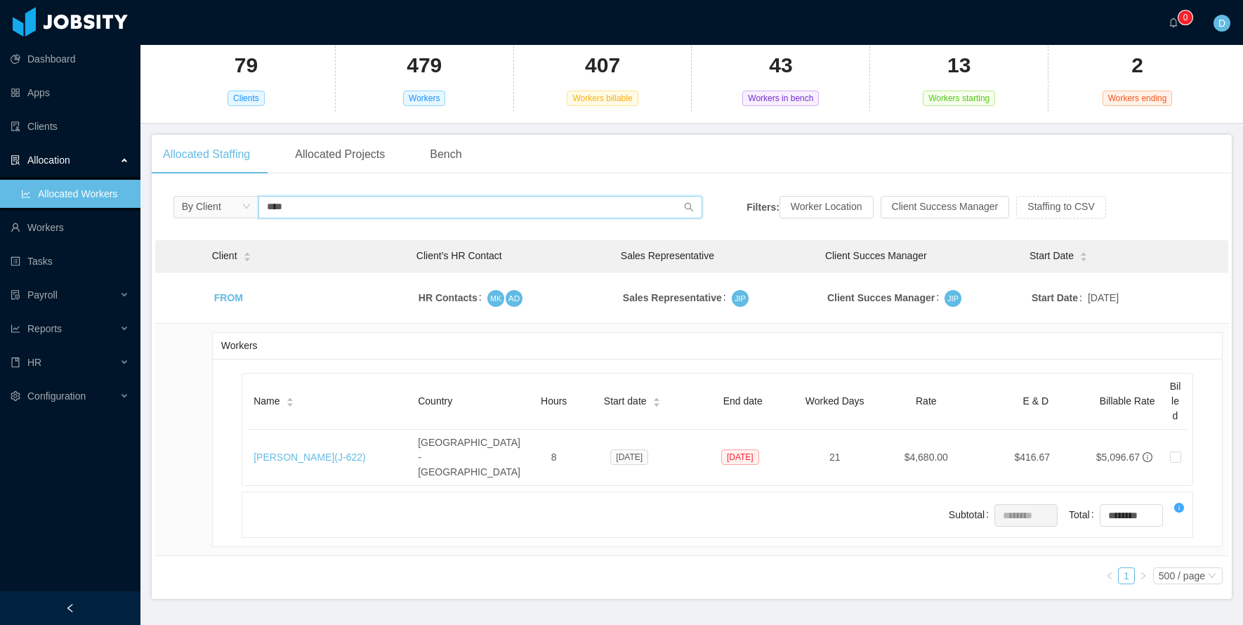
scroll to position [112, 0]
drag, startPoint x: 311, startPoint y: 206, endPoint x: 159, endPoint y: 206, distance: 152.4
click at [159, 206] on div "By Client **** Filters: Worker Location Client Success Manager Staffing to CSV …" at bounding box center [692, 392] width 1080 height 414
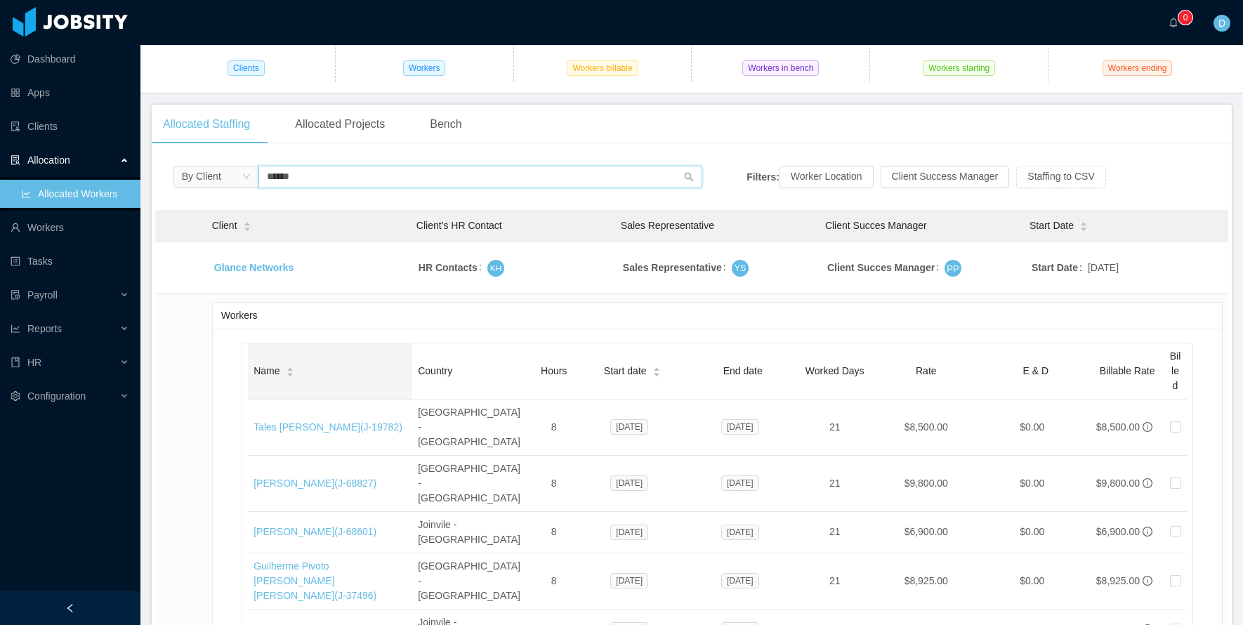
scroll to position [135, 0]
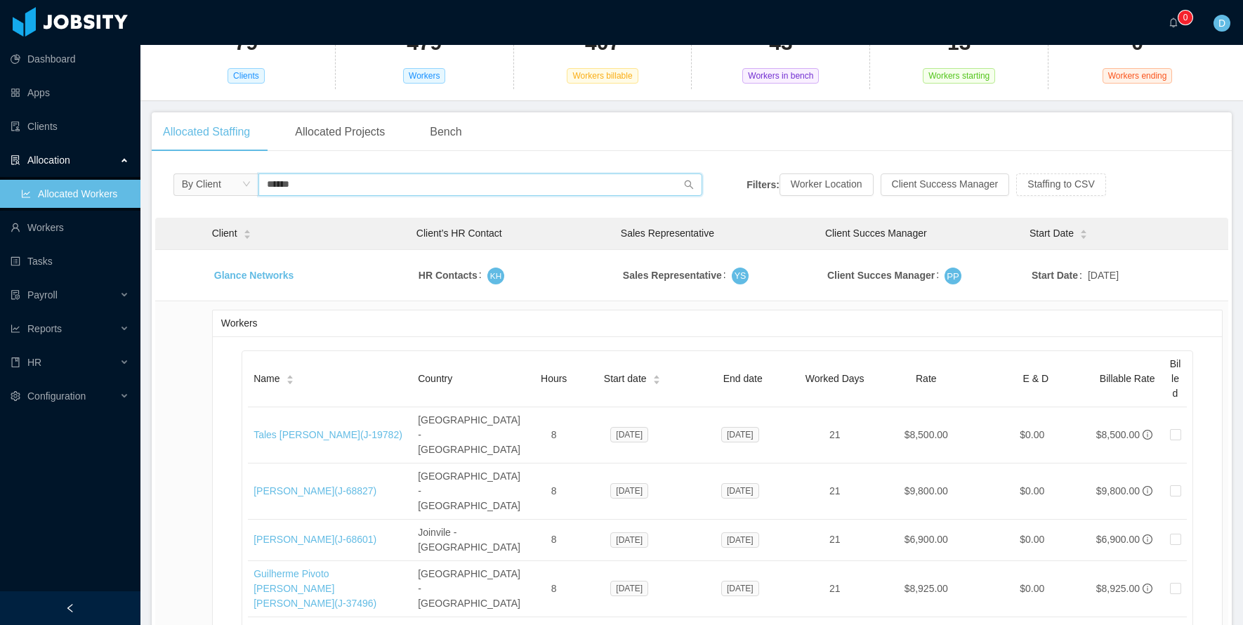
drag, startPoint x: 315, startPoint y: 180, endPoint x: 201, endPoint y: 180, distance: 113.8
click at [201, 180] on span "By Client ******" at bounding box center [439, 185] width 530 height 22
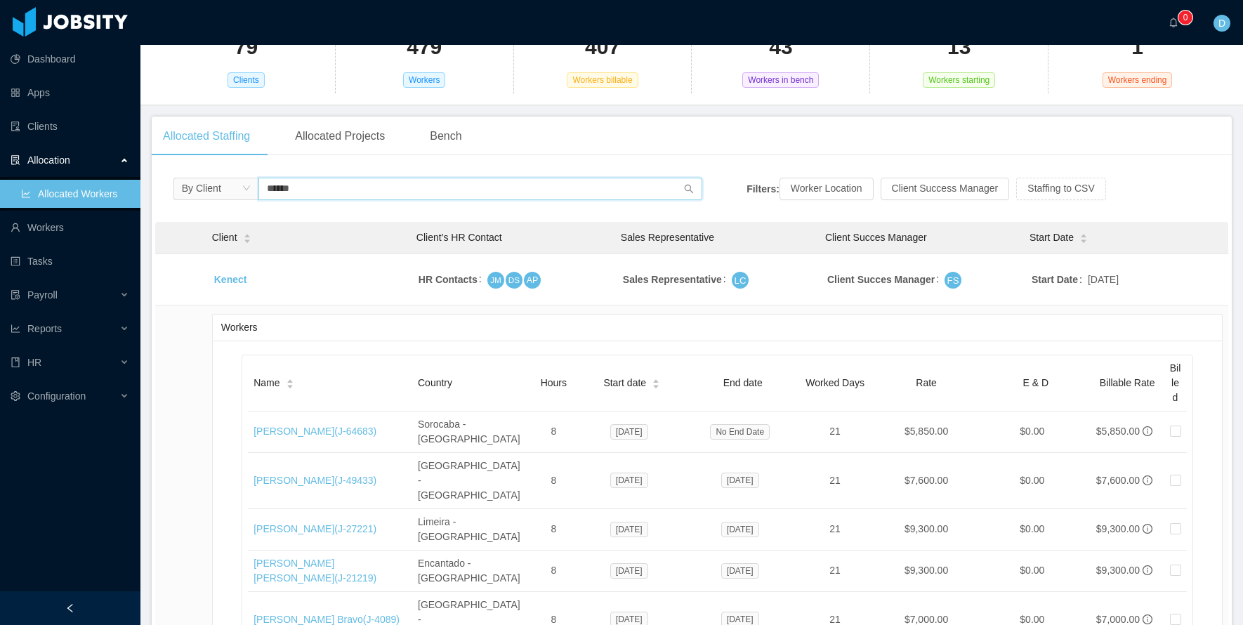
scroll to position [127, 0]
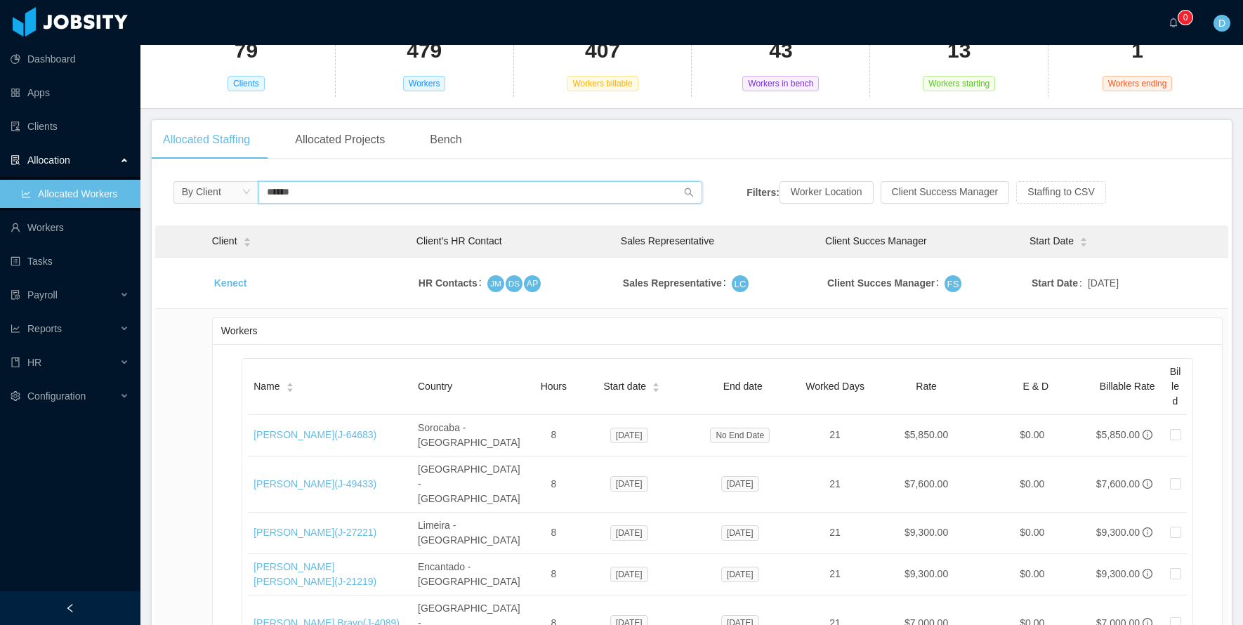
drag, startPoint x: 326, startPoint y: 193, endPoint x: 135, endPoint y: 191, distance: 191.1
click at [135, 191] on section "Dashboard Apps Clients Allocation Allocated Workers Workers Tasks Payroll Repor…" at bounding box center [621, 312] width 1243 height 625
paste input "**********"
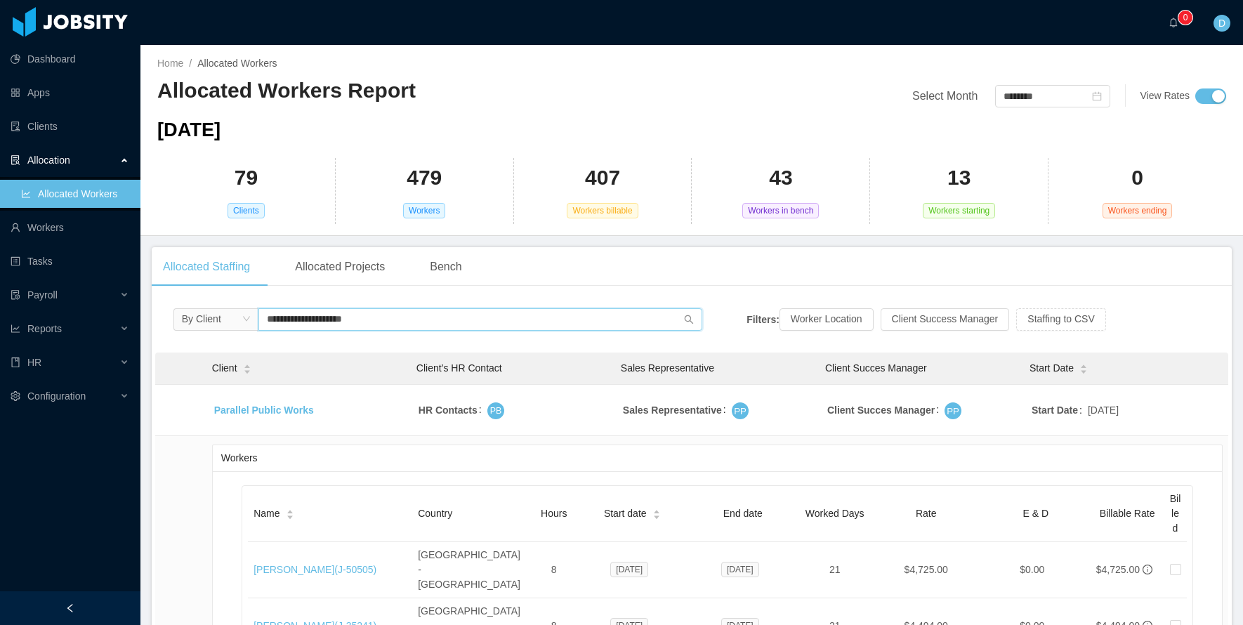
scroll to position [195, 0]
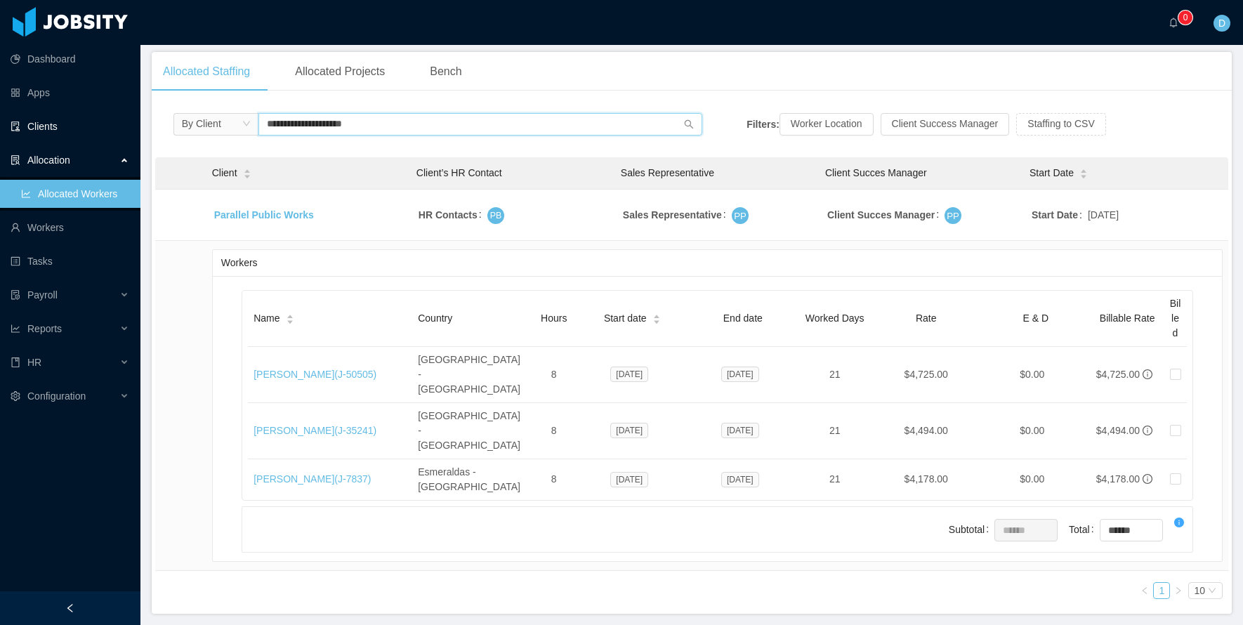
drag, startPoint x: 374, startPoint y: 124, endPoint x: 74, endPoint y: 120, distance: 300.7
click at [74, 120] on section "**********" at bounding box center [621, 312] width 1243 height 625
paste input "text"
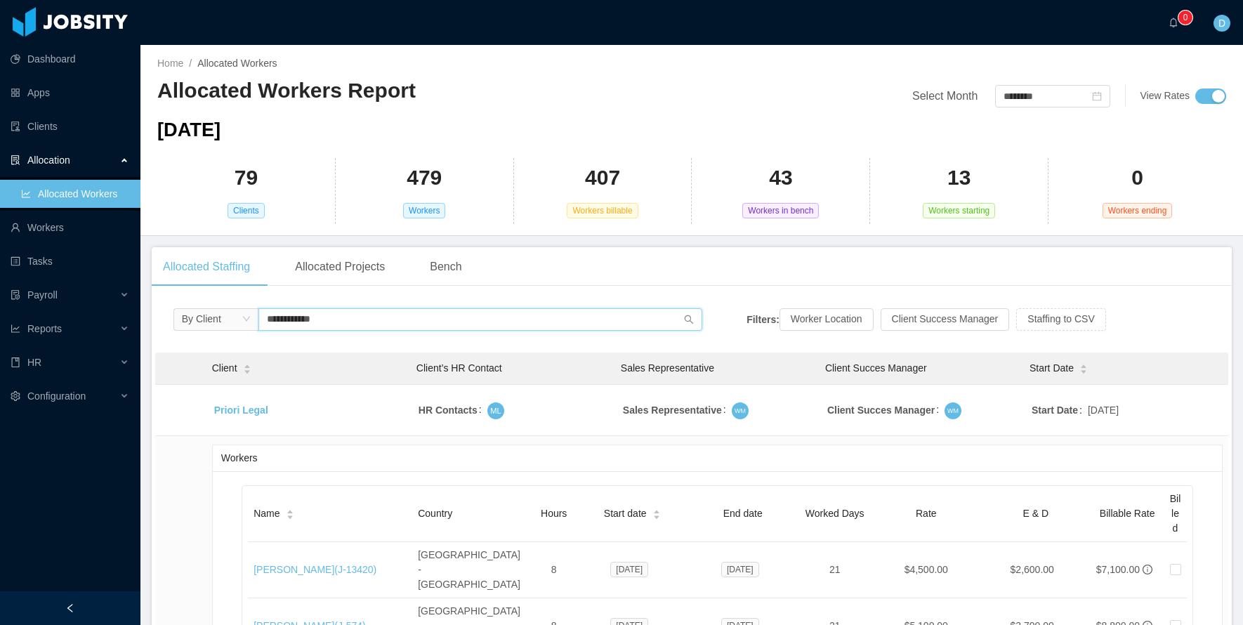
scroll to position [140, 0]
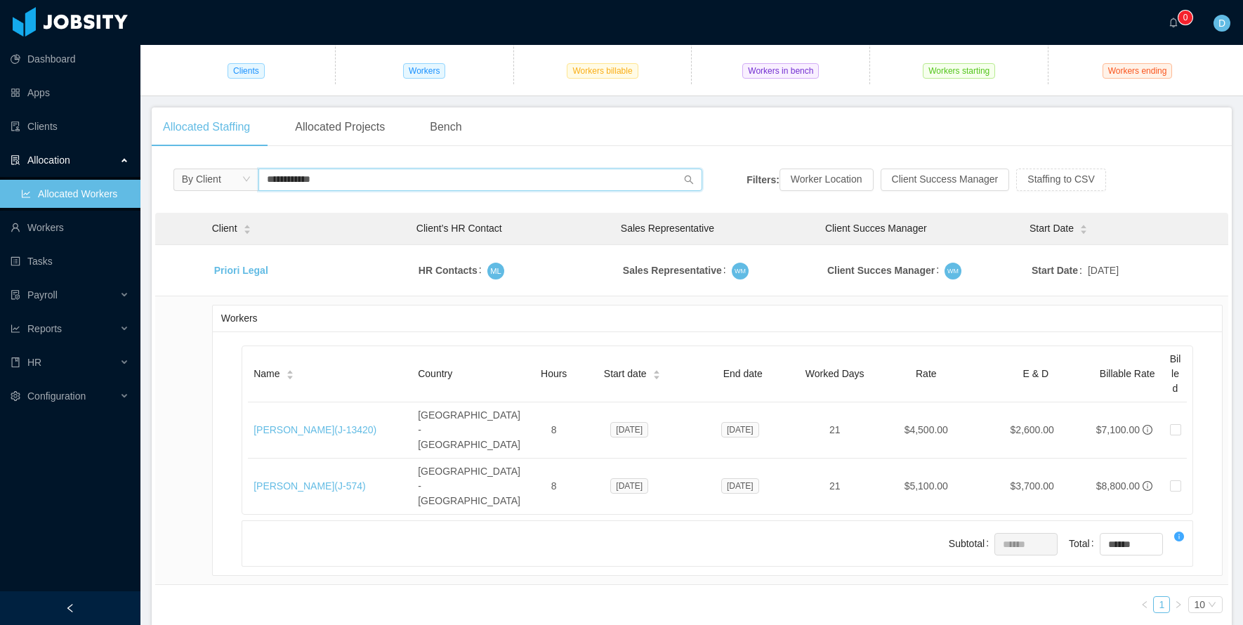
drag, startPoint x: 324, startPoint y: 180, endPoint x: 107, endPoint y: 177, distance: 217.1
click at [107, 177] on section "**********" at bounding box center [621, 312] width 1243 height 625
paste input "text"
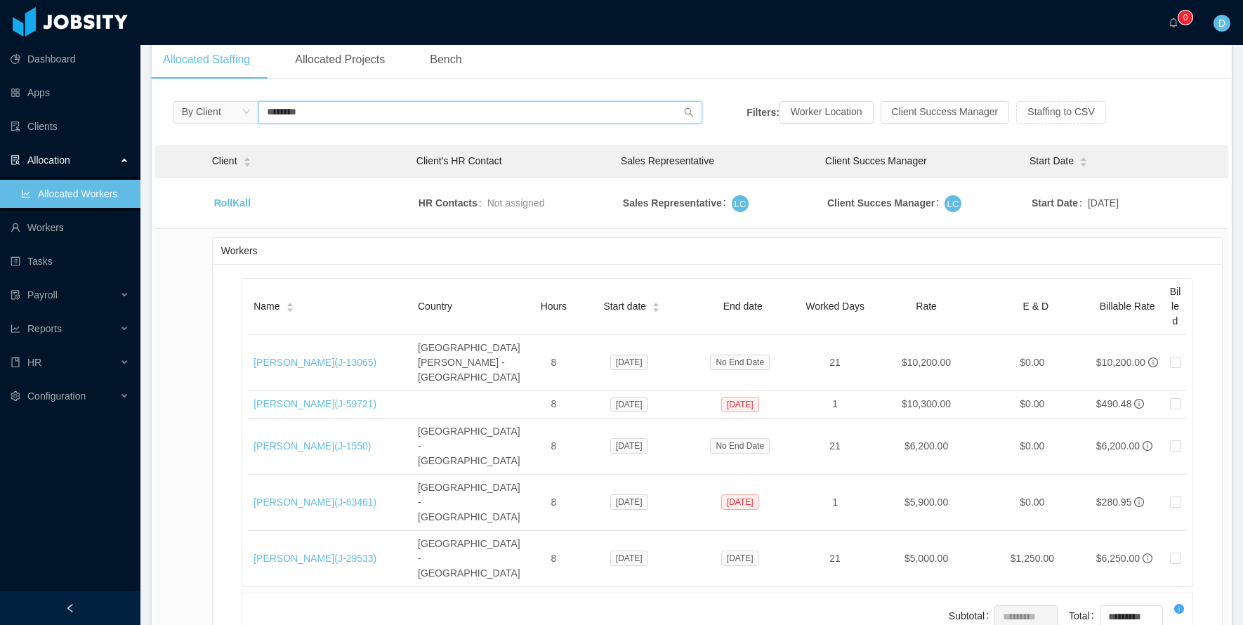
scroll to position [208, 0]
drag, startPoint x: 316, startPoint y: 115, endPoint x: 152, endPoint y: 112, distance: 163.7
click at [155, 115] on div "By Client ******** Filters: Worker Location Client Success Manager Staffing to …" at bounding box center [692, 394] width 1080 height 610
paste input "**********"
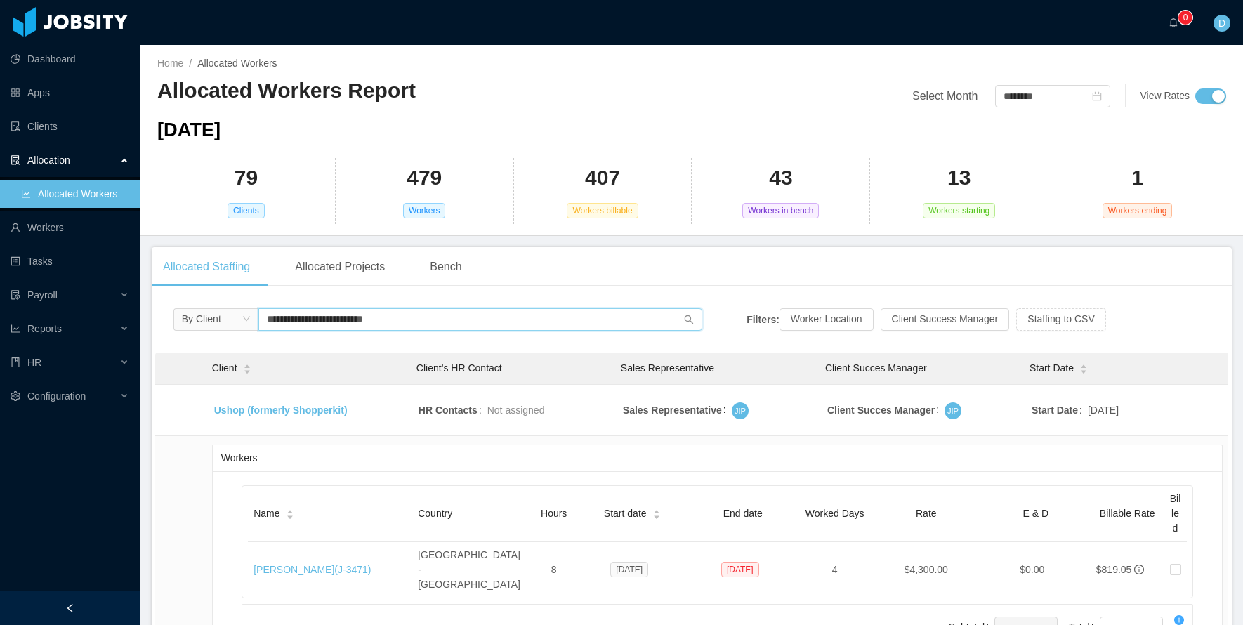
scroll to position [105, 0]
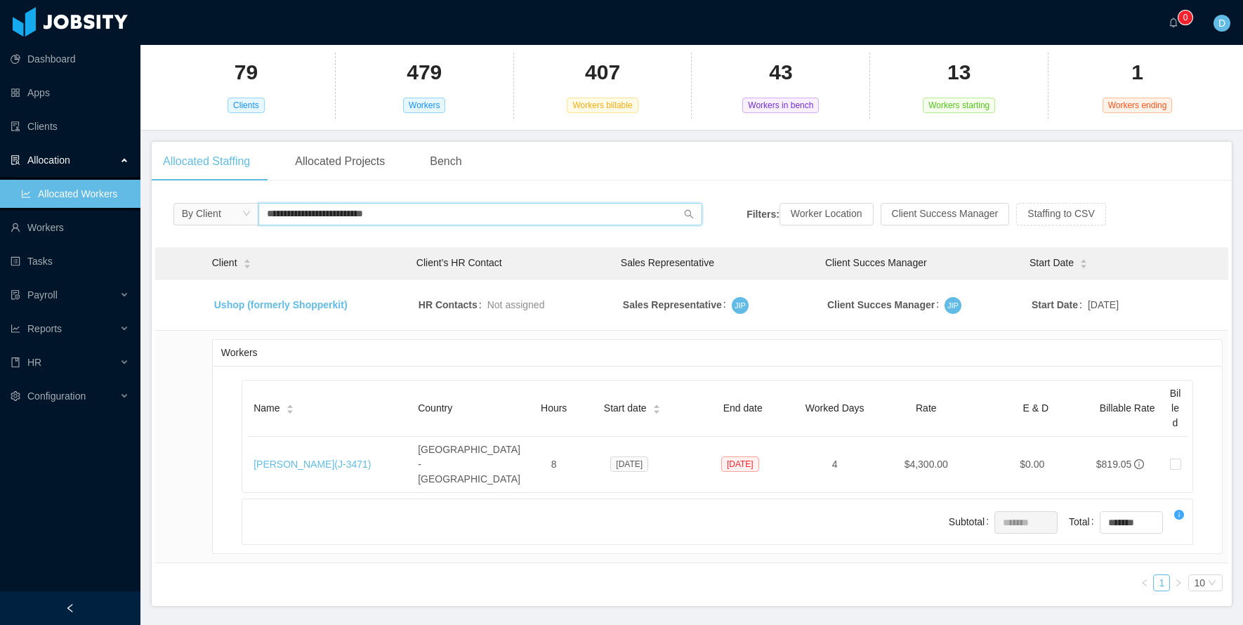
drag, startPoint x: 403, startPoint y: 218, endPoint x: 247, endPoint y: 209, distance: 157.0
click at [247, 209] on span "**********" at bounding box center [439, 214] width 530 height 22
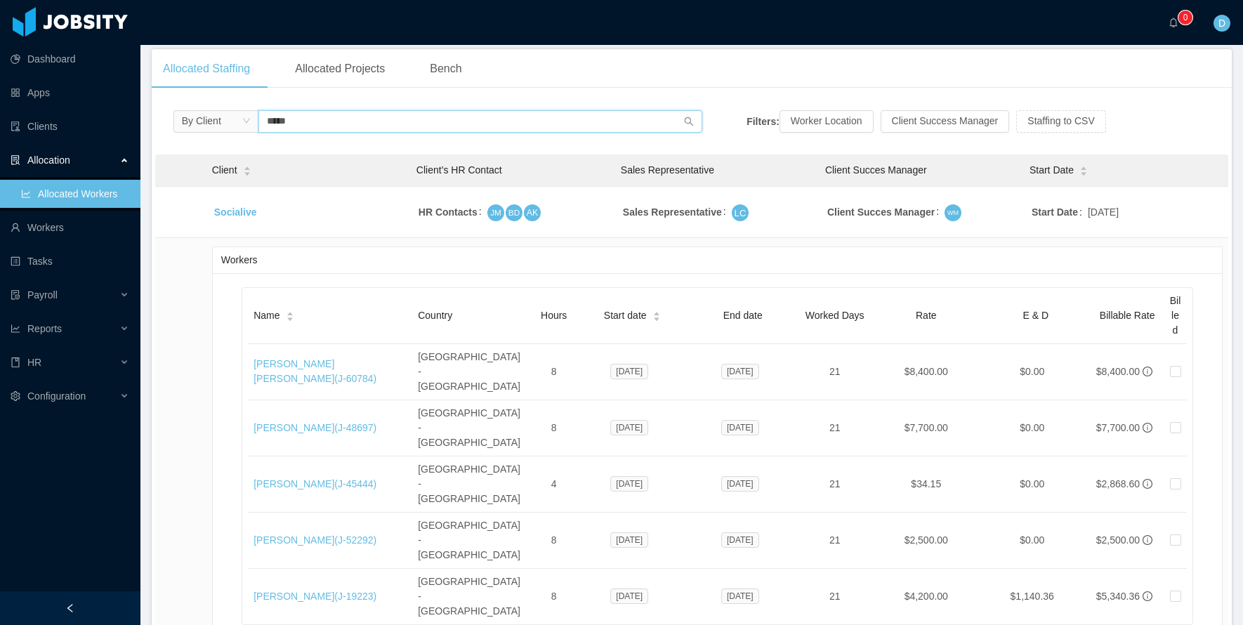
scroll to position [233, 0]
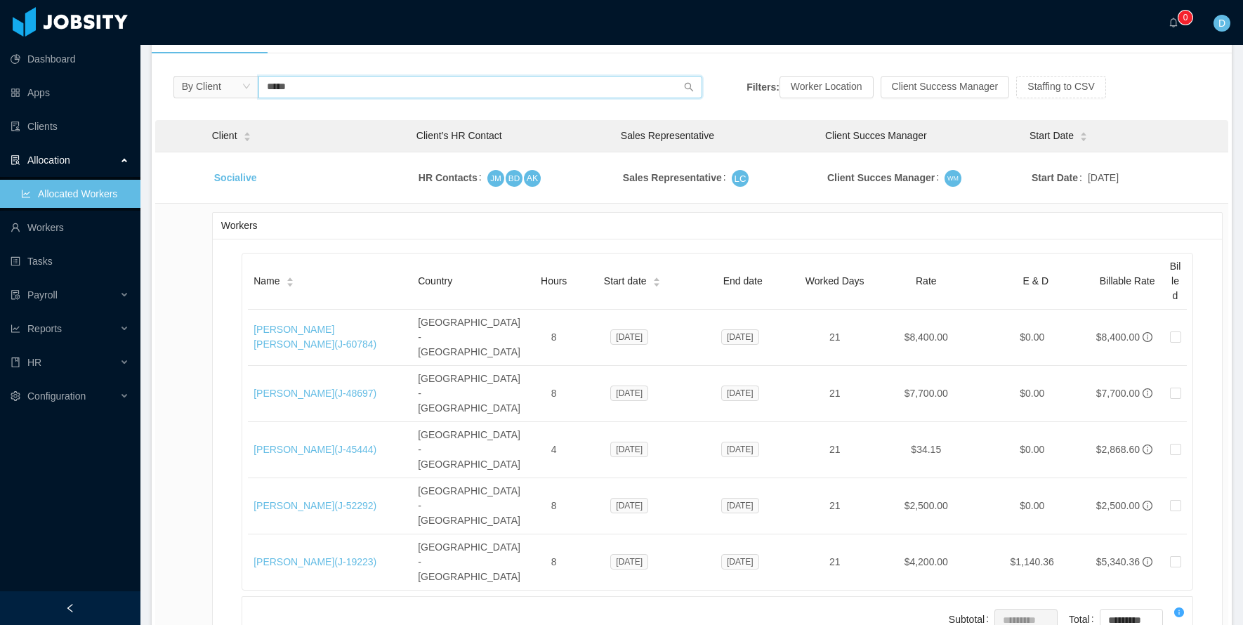
drag, startPoint x: 302, startPoint y: 91, endPoint x: 181, endPoint y: 81, distance: 122.0
click at [188, 82] on span "By Client *****" at bounding box center [439, 87] width 530 height 22
paste input "*"
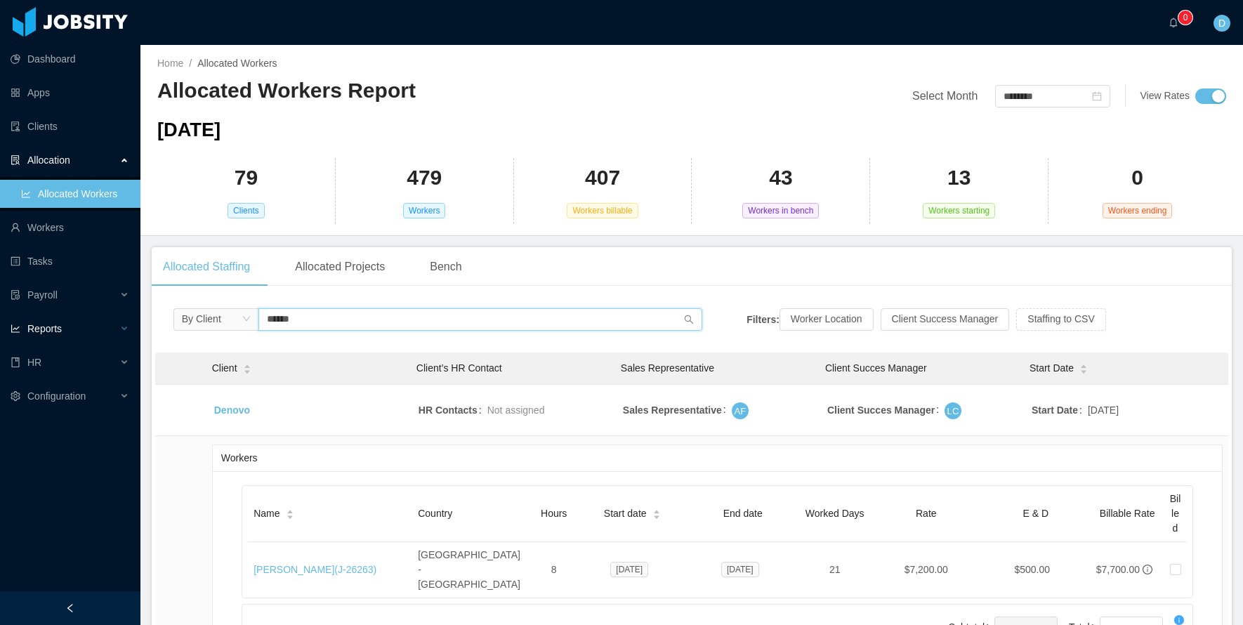
drag, startPoint x: 321, startPoint y: 316, endPoint x: 62, endPoint y: 316, distance: 259.2
click at [62, 316] on section "Dashboard Apps Clients Allocation Allocated Workers Workers Tasks Payroll Repor…" at bounding box center [621, 312] width 1243 height 625
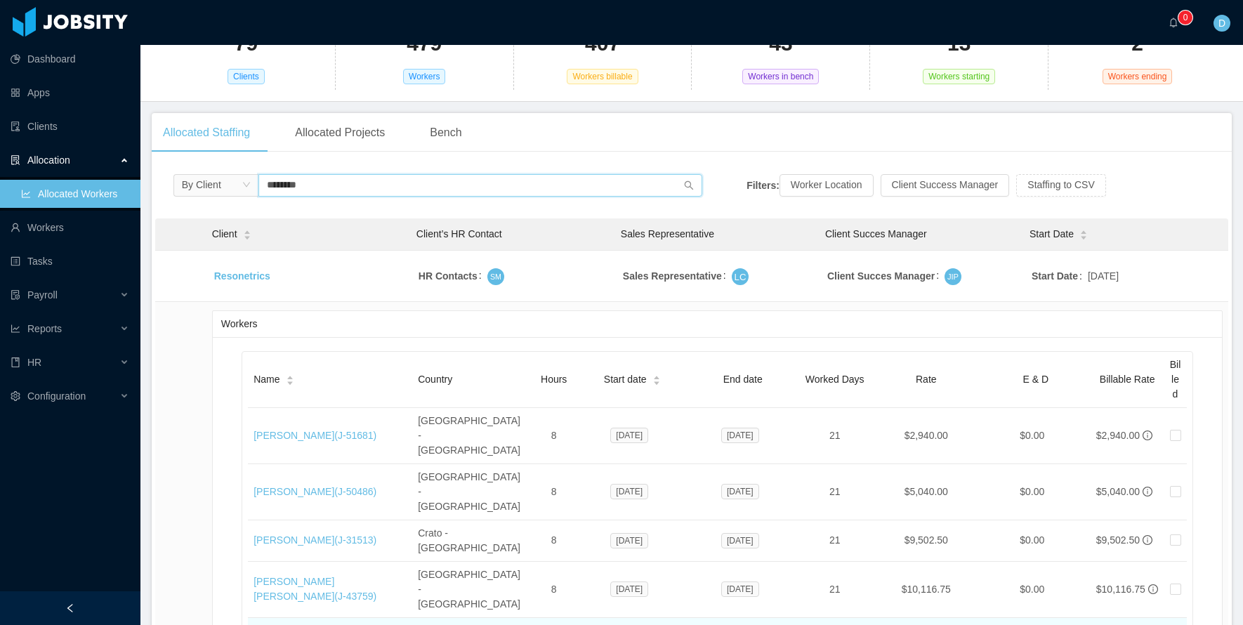
scroll to position [131, 0]
drag, startPoint x: 313, startPoint y: 187, endPoint x: 188, endPoint y: 186, distance: 125.0
click at [188, 186] on span "By Client ********" at bounding box center [439, 188] width 530 height 22
paste input "*"
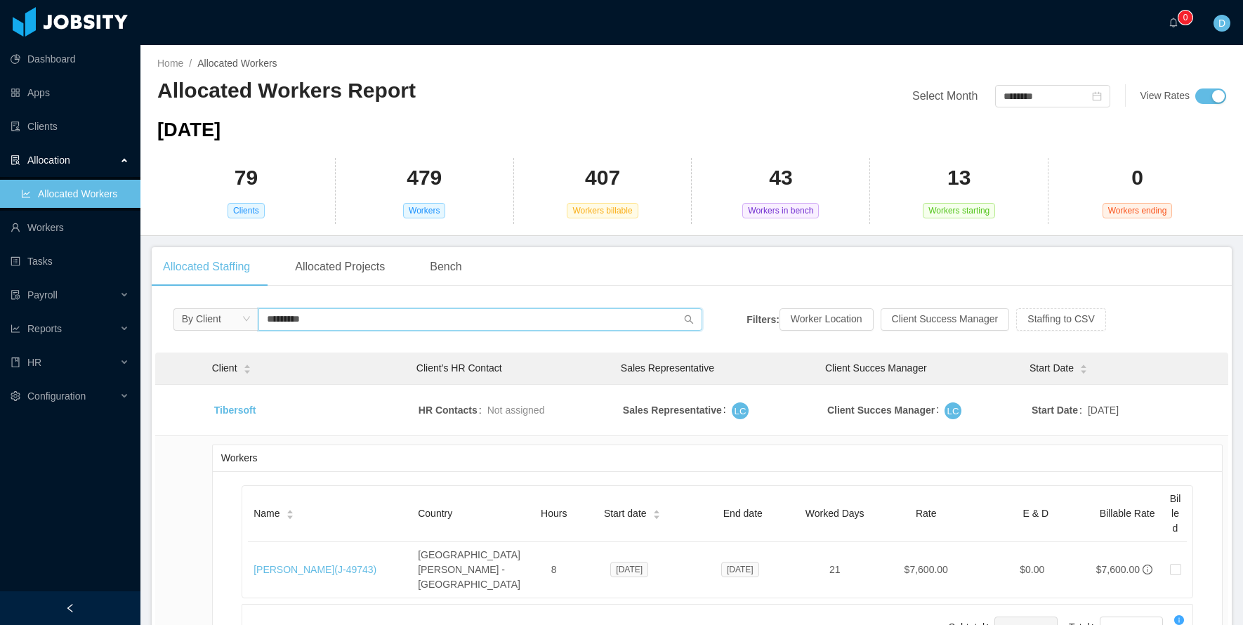
scroll to position [127, 0]
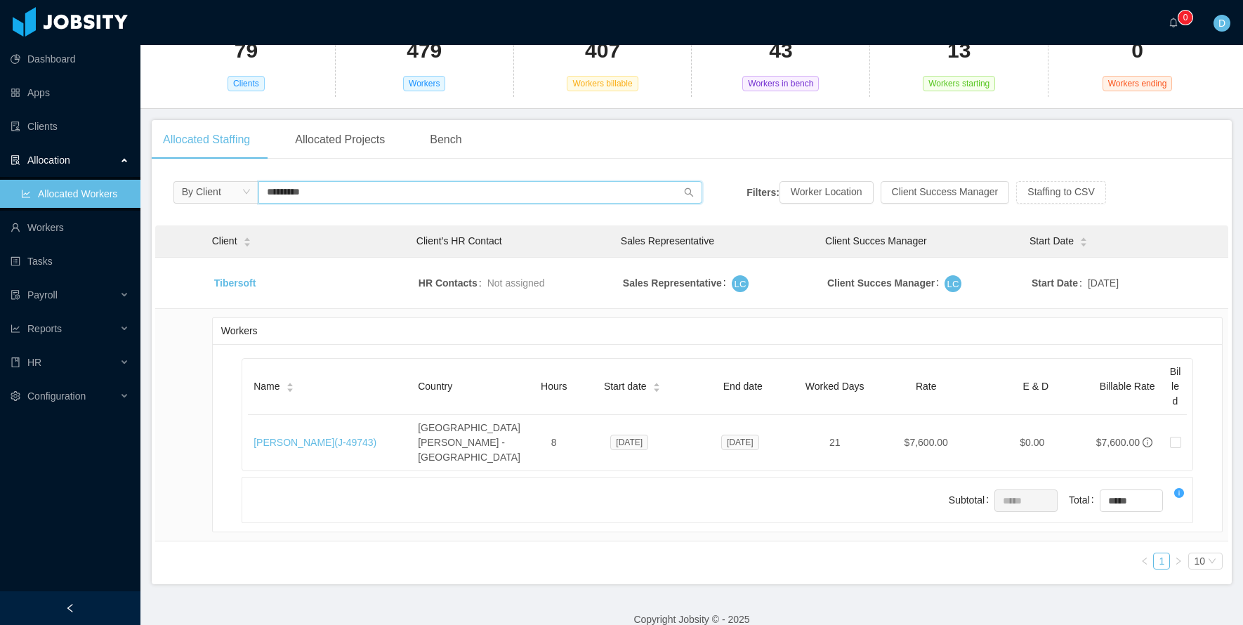
drag, startPoint x: 327, startPoint y: 189, endPoint x: 145, endPoint y: 190, distance: 181.9
click at [145, 190] on main "Home / Allocated Workers / Allocated Workers Report Select Month ******** View …" at bounding box center [691, 208] width 1103 height 580
paste input "text"
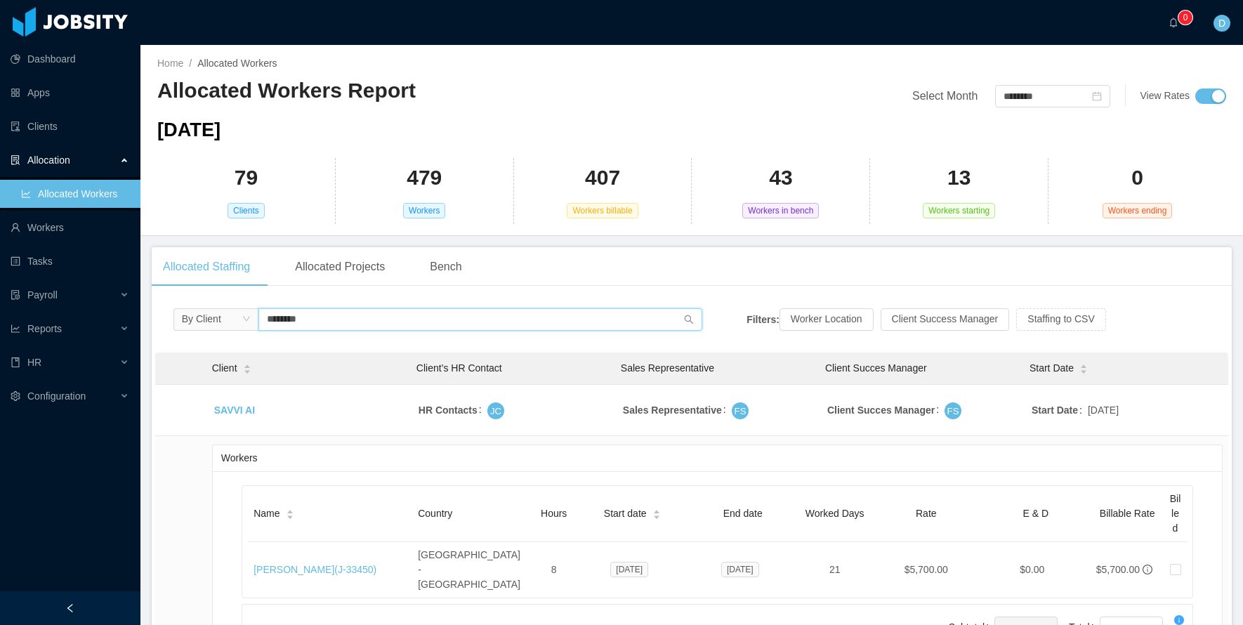
scroll to position [112, 0]
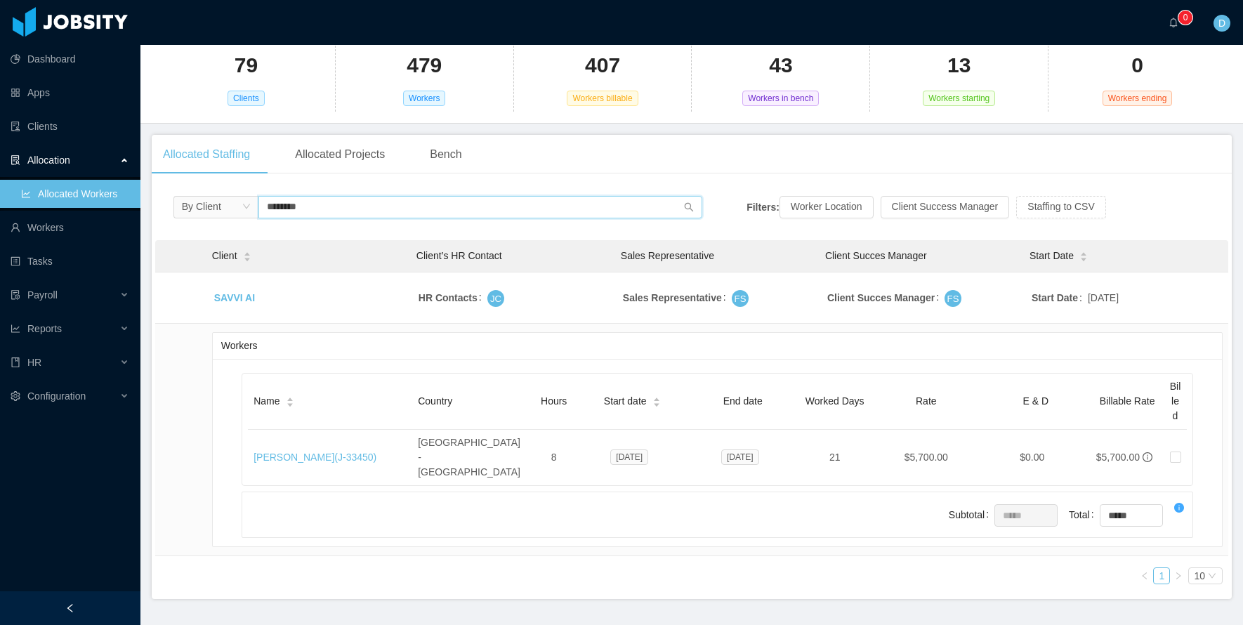
drag, startPoint x: 322, startPoint y: 205, endPoint x: 146, endPoint y: 198, distance: 176.5
click at [146, 198] on main "Home / Allocated Workers / Allocated Workers Report Select Month ******** View …" at bounding box center [691, 223] width 1103 height 580
paste input "**********"
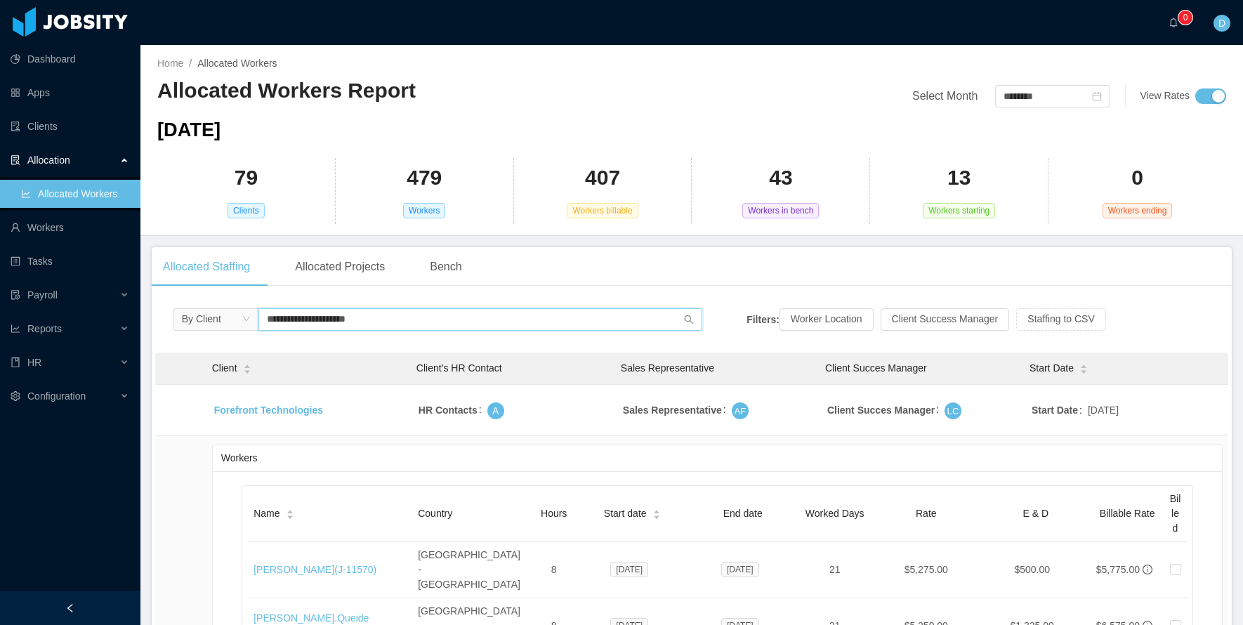
scroll to position [154, 0]
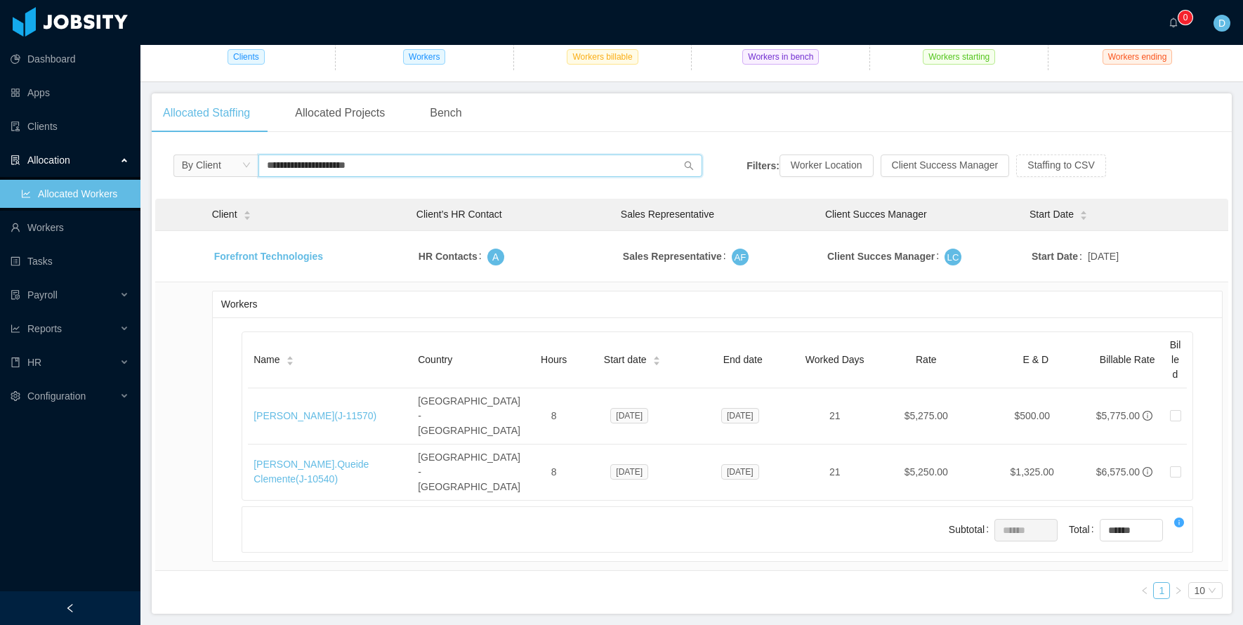
drag, startPoint x: 381, startPoint y: 169, endPoint x: 105, endPoint y: 163, distance: 276.1
click at [106, 164] on section "**********" at bounding box center [621, 312] width 1243 height 625
paste input "*********"
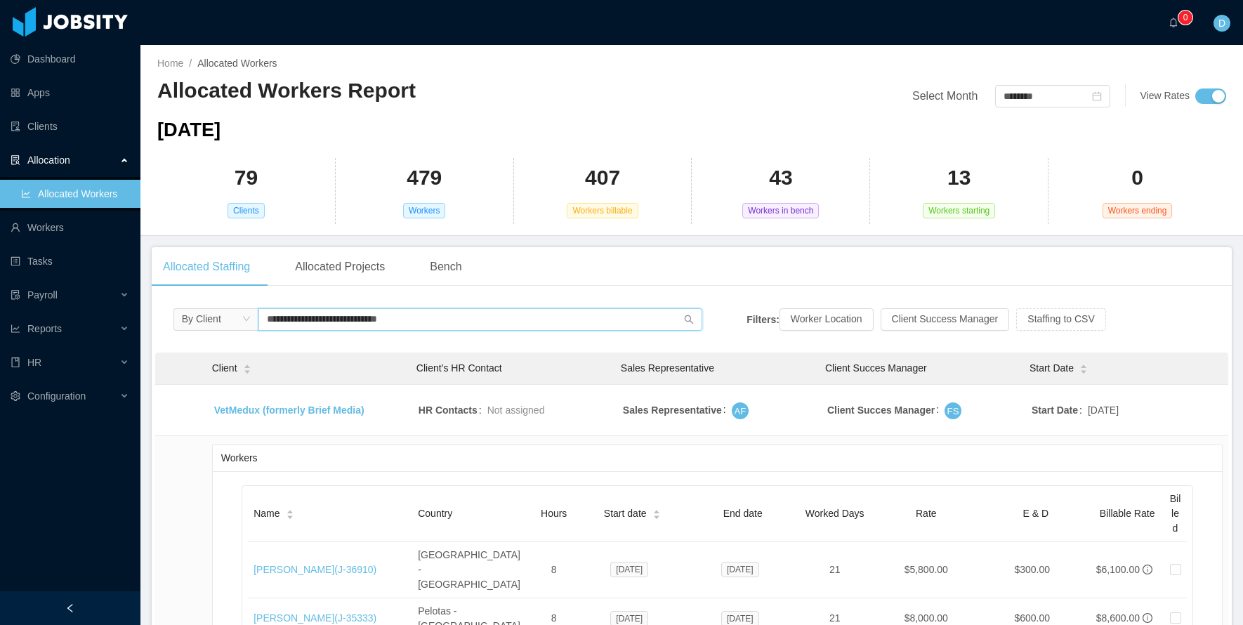
scroll to position [167, 0]
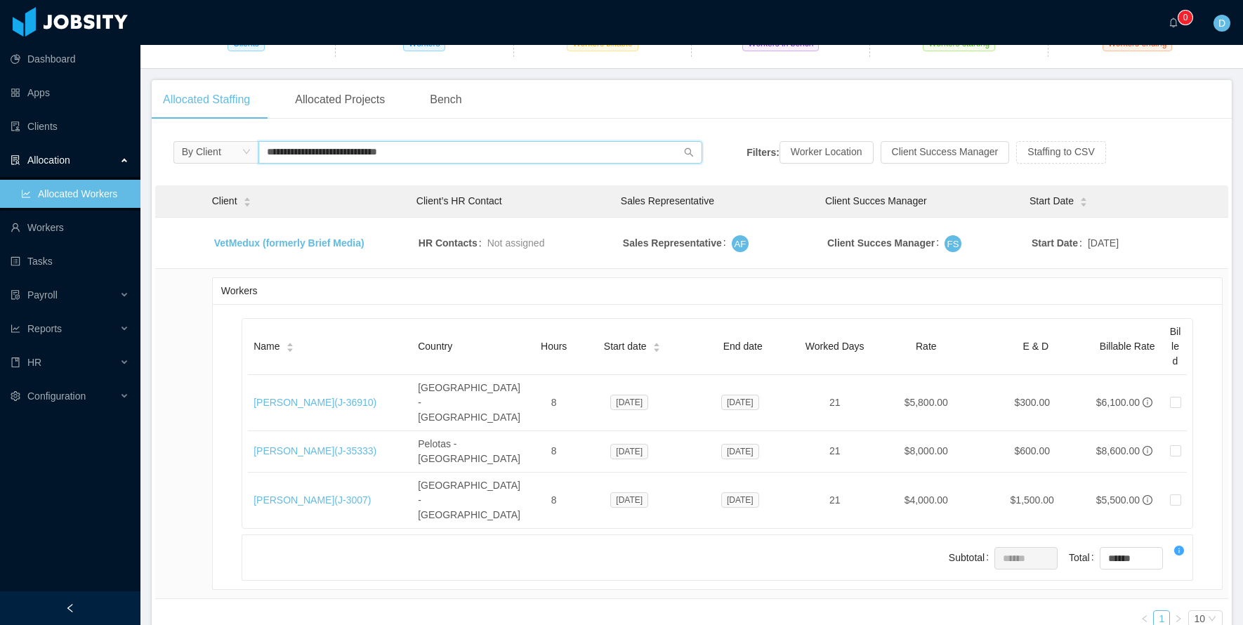
drag, startPoint x: 428, startPoint y: 148, endPoint x: 209, endPoint y: 151, distance: 219.2
click at [209, 151] on span "**********" at bounding box center [439, 152] width 530 height 22
paste input "text"
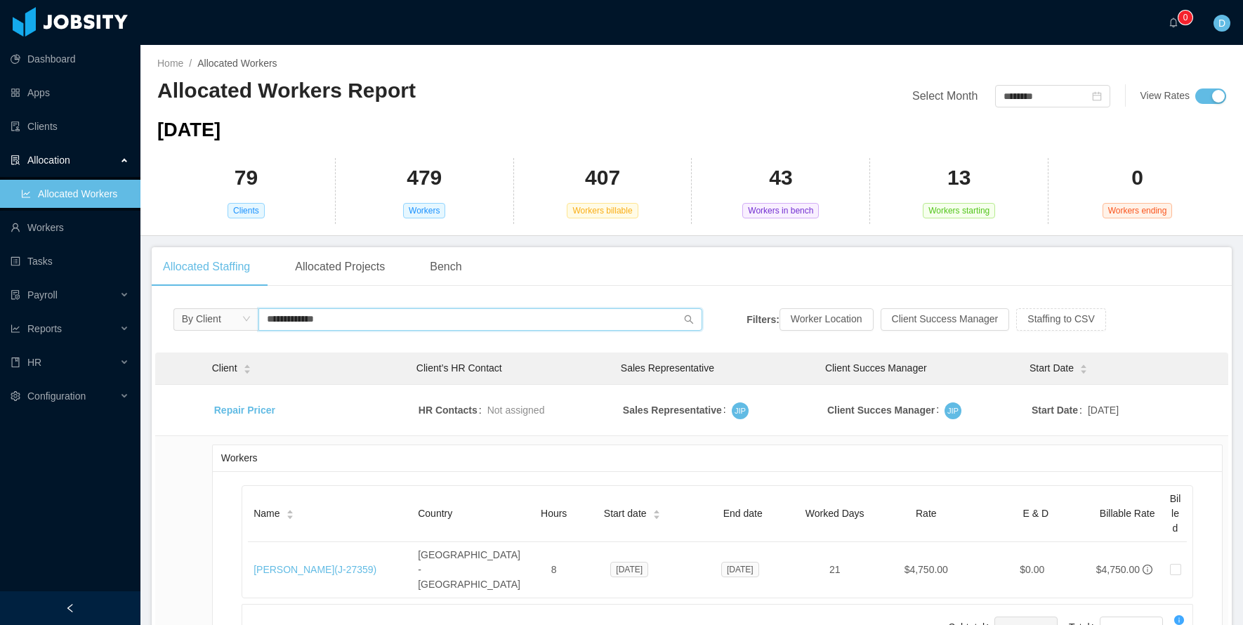
drag, startPoint x: 333, startPoint y: 317, endPoint x: 194, endPoint y: 316, distance: 139.1
click at [194, 316] on span "**********" at bounding box center [439, 319] width 530 height 22
paste input "text"
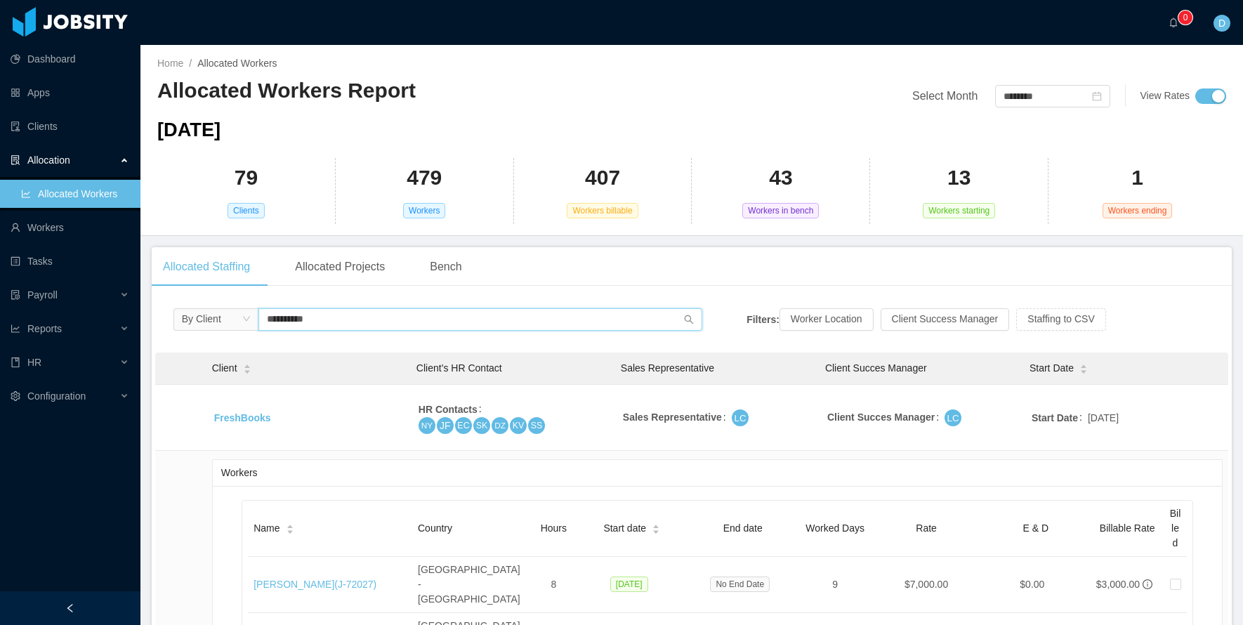
type input "**********"
